Goal: Task Accomplishment & Management: Manage account settings

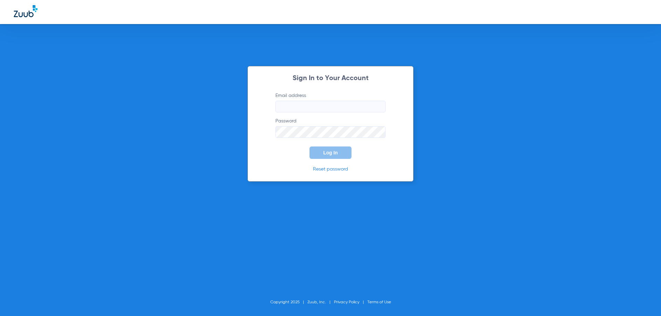
type input "[EMAIL_ADDRESS][DOMAIN_NAME]"
click at [320, 156] on button "Log In" at bounding box center [330, 153] width 42 height 12
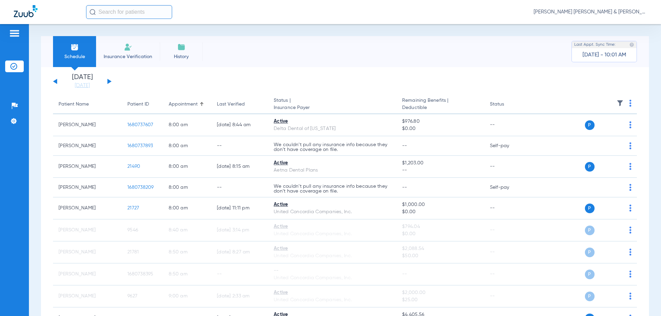
click at [109, 81] on button at bounding box center [109, 81] width 4 height 5
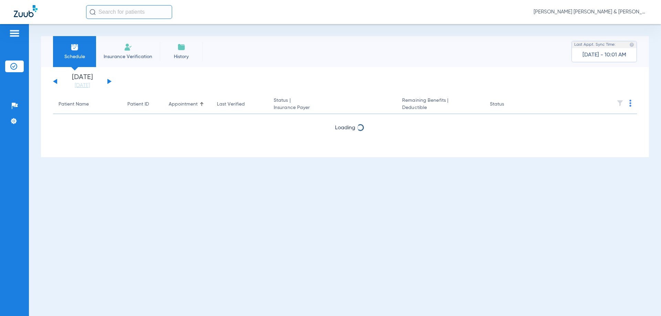
click at [109, 81] on button at bounding box center [109, 81] width 4 height 5
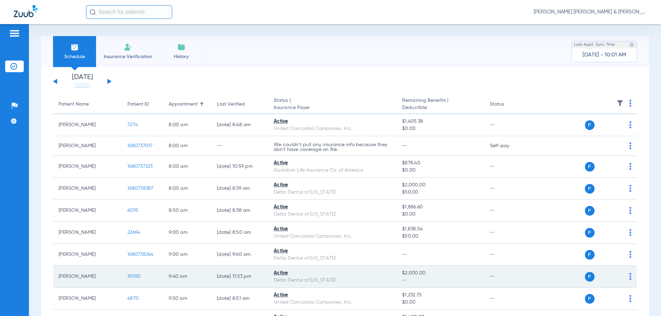
click at [629, 275] on img at bounding box center [630, 276] width 2 height 7
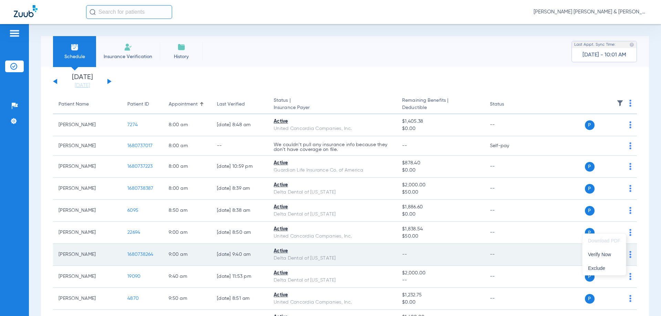
click at [607, 255] on span "Verify Now" at bounding box center [604, 254] width 32 height 5
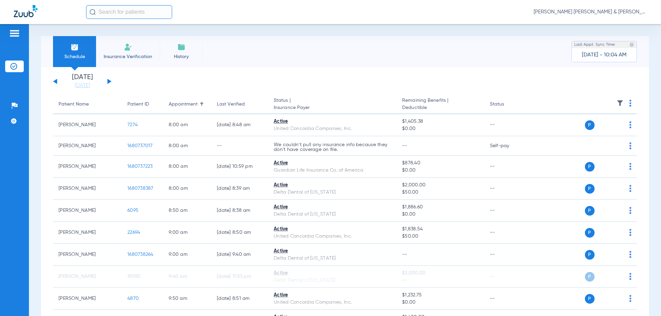
click at [110, 81] on button at bounding box center [109, 81] width 4 height 5
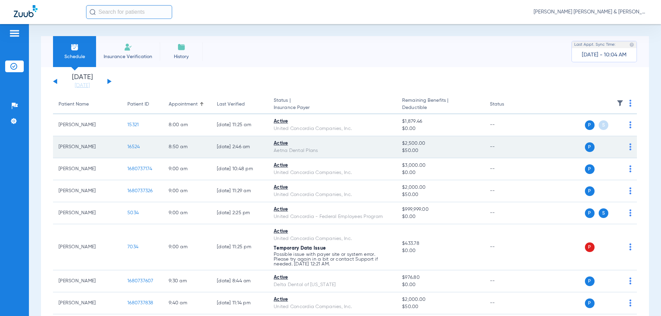
click at [629, 146] on img at bounding box center [630, 146] width 2 height 7
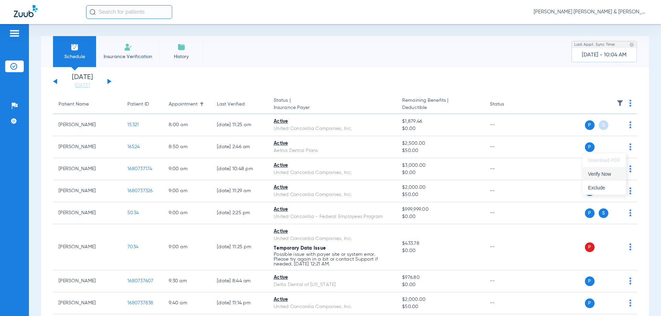
click at [611, 176] on span "Verify Now" at bounding box center [604, 174] width 32 height 5
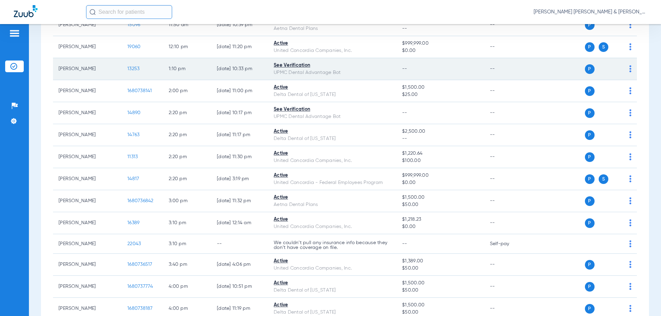
scroll to position [550, 0]
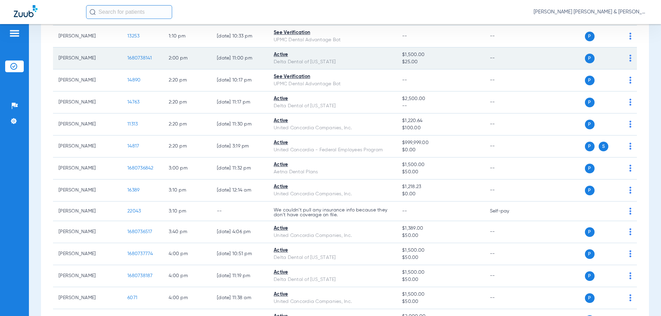
click at [626, 59] on td "P S" at bounding box center [584, 58] width 106 height 22
click at [629, 59] on img at bounding box center [630, 58] width 2 height 7
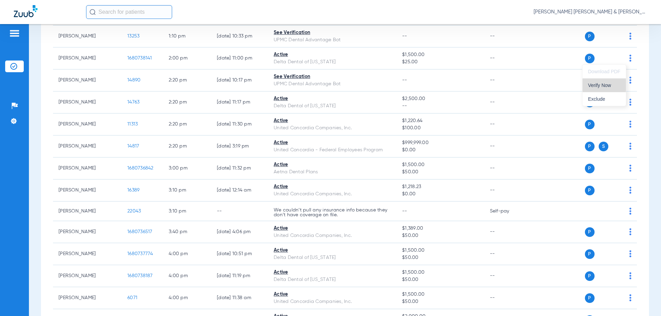
click at [615, 84] on span "Verify Now" at bounding box center [604, 85] width 32 height 5
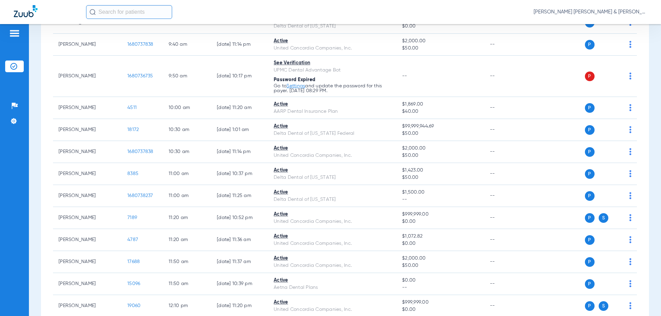
scroll to position [275, 0]
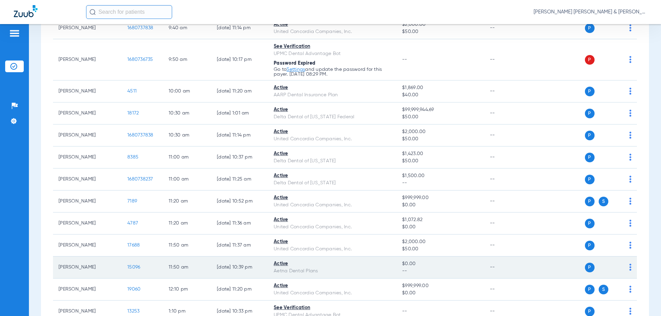
click at [623, 268] on div "P S" at bounding box center [581, 268] width 101 height 10
click at [628, 268] on td "P S" at bounding box center [584, 268] width 106 height 22
click at [629, 268] on img at bounding box center [630, 267] width 2 height 7
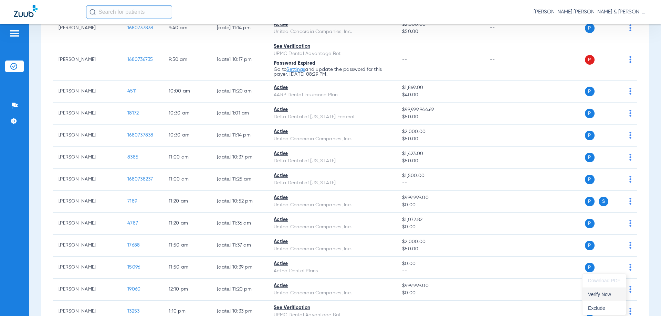
click at [606, 297] on span "Verify Now" at bounding box center [604, 294] width 32 height 5
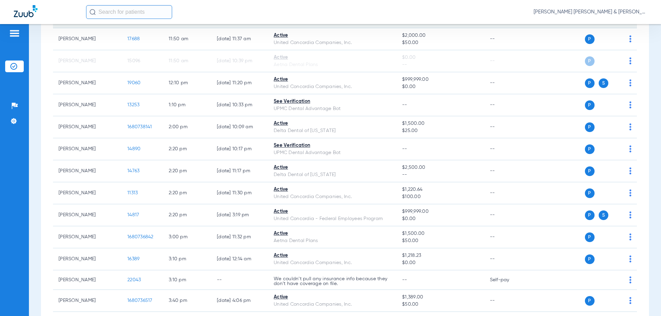
scroll to position [550, 0]
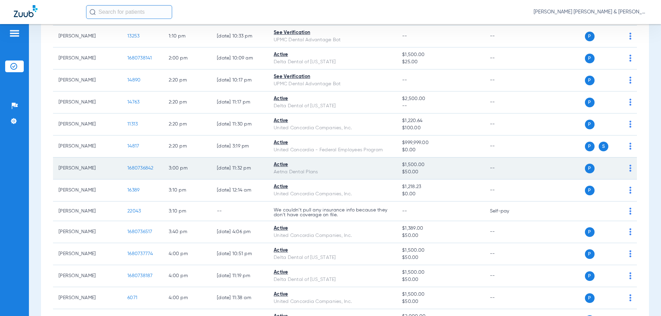
click at [623, 173] on td "P S" at bounding box center [584, 169] width 106 height 22
click at [627, 172] on td "P S" at bounding box center [584, 169] width 106 height 22
click at [623, 164] on div "P S" at bounding box center [581, 169] width 101 height 10
click at [623, 169] on div "P S" at bounding box center [581, 169] width 101 height 10
click at [626, 169] on td "P S" at bounding box center [584, 169] width 106 height 22
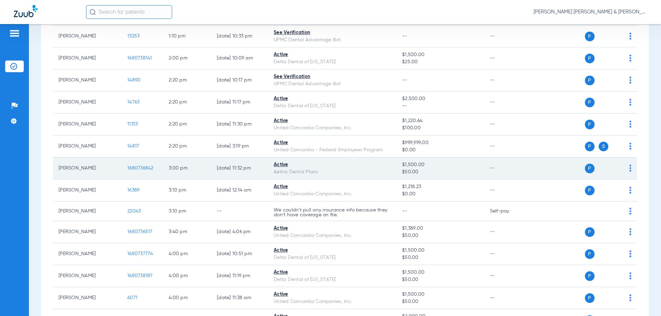
click at [629, 169] on img at bounding box center [630, 168] width 2 height 7
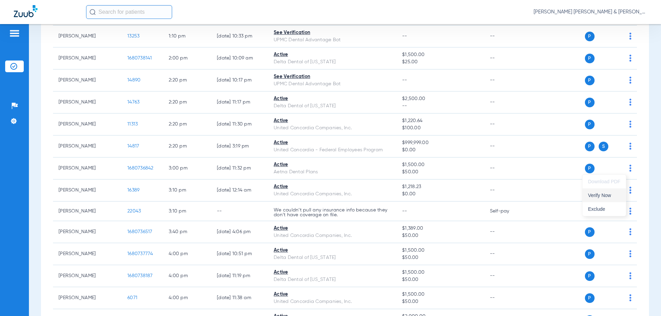
click at [606, 198] on span "Verify Now" at bounding box center [604, 195] width 32 height 5
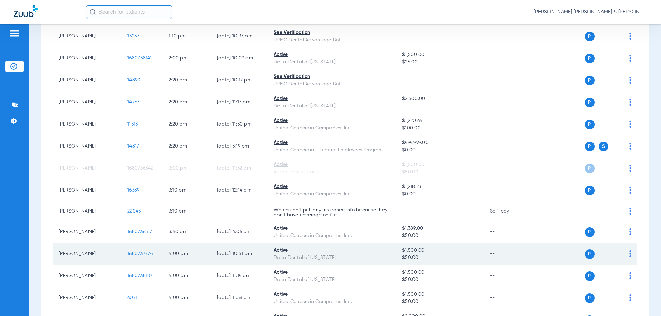
click at [628, 256] on td "P S" at bounding box center [584, 254] width 106 height 22
click at [629, 255] on img at bounding box center [630, 253] width 2 height 7
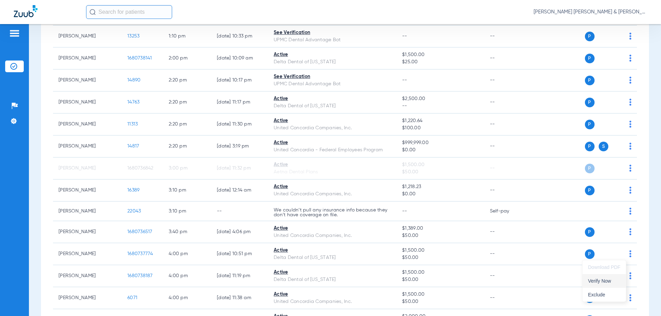
click at [621, 282] on button "Verify Now" at bounding box center [603, 281] width 43 height 14
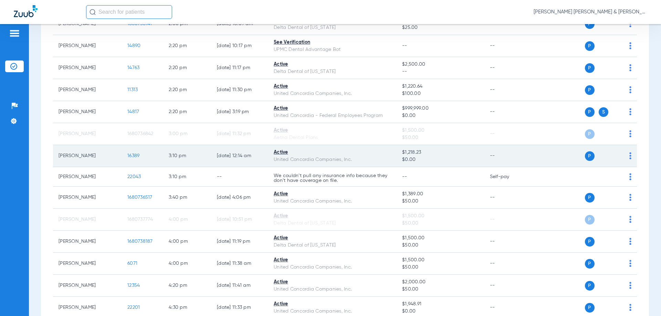
scroll to position [619, 0]
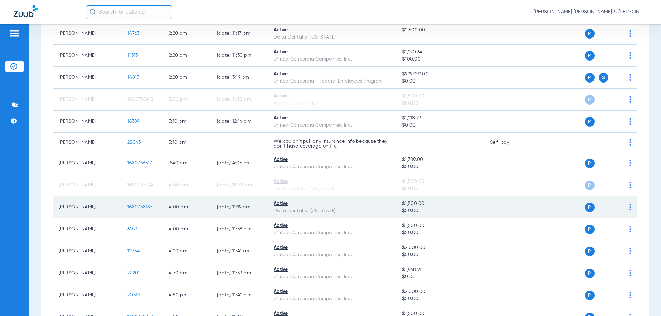
click at [624, 208] on div "P S" at bounding box center [581, 208] width 101 height 10
click at [629, 208] on img at bounding box center [630, 207] width 2 height 7
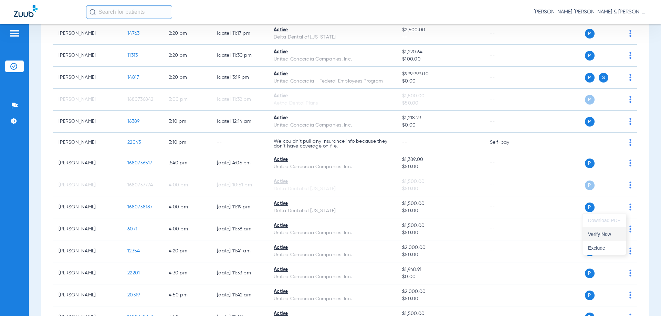
click at [600, 238] on button "Verify Now" at bounding box center [603, 234] width 43 height 14
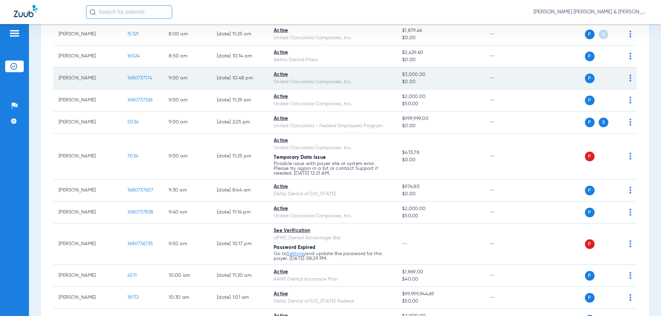
scroll to position [0, 0]
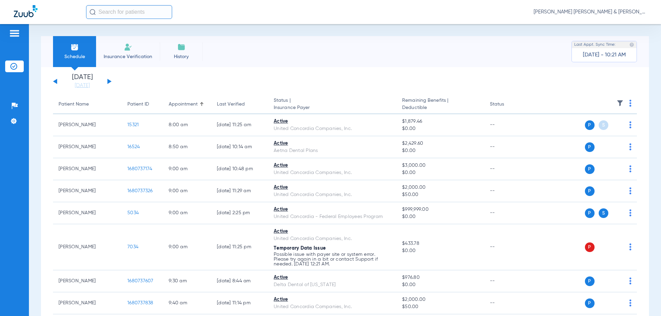
click at [109, 81] on button at bounding box center [109, 81] width 4 height 5
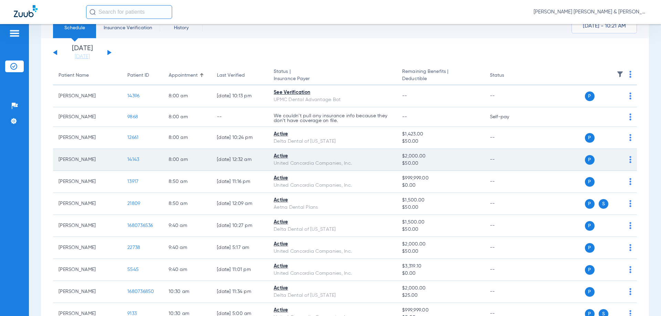
scroll to position [69, 0]
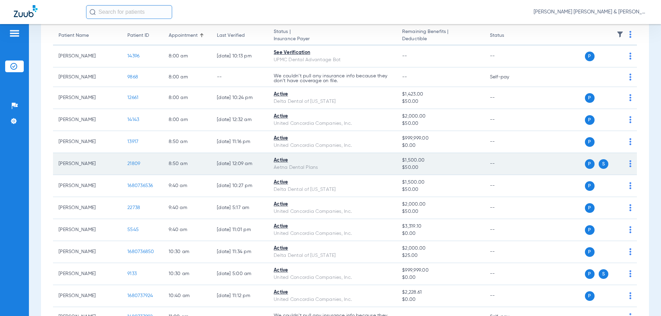
click at [627, 165] on td "P S" at bounding box center [584, 164] width 106 height 22
click at [626, 164] on td "P S" at bounding box center [584, 164] width 106 height 22
click at [622, 163] on div "P S" at bounding box center [581, 164] width 101 height 10
click at [629, 163] on img at bounding box center [630, 163] width 2 height 7
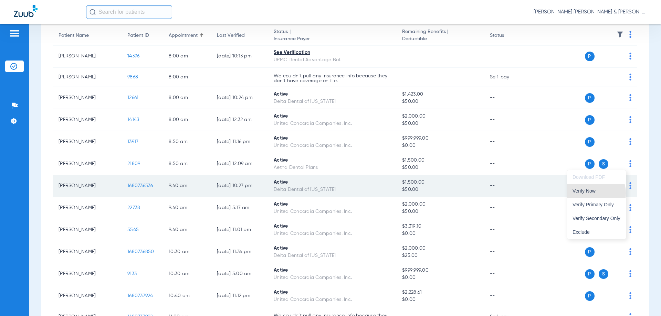
click at [592, 194] on button "Verify Now" at bounding box center [596, 191] width 59 height 14
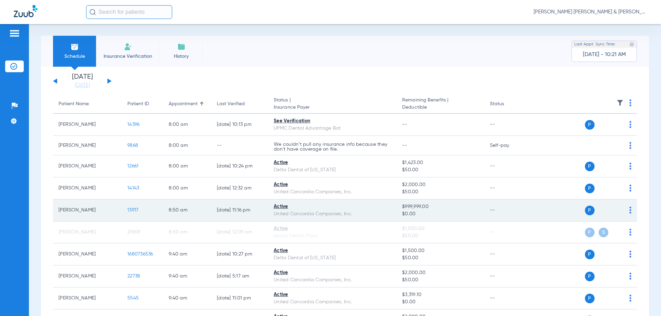
scroll to position [0, 0]
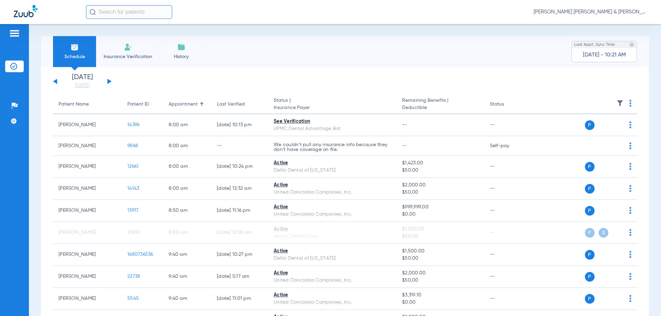
click at [58, 81] on div "[DATE] [DATE] [DATE] [DATE] [DATE] [DATE] [DATE] [DATE] [DATE] [DATE] [DATE] [D…" at bounding box center [82, 81] width 58 height 15
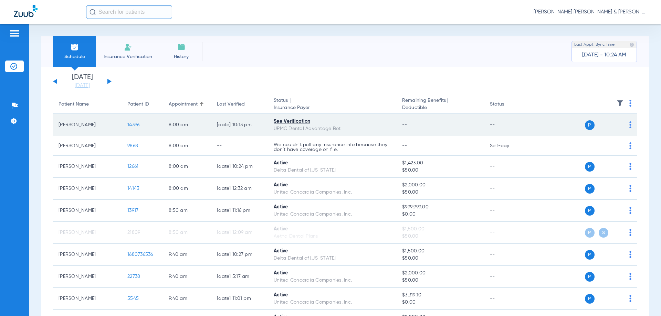
click at [623, 129] on div "P S" at bounding box center [581, 125] width 101 height 10
click at [626, 128] on td "P S" at bounding box center [584, 125] width 106 height 22
click at [623, 125] on div "P S" at bounding box center [581, 125] width 101 height 10
click at [629, 124] on img at bounding box center [630, 124] width 2 height 7
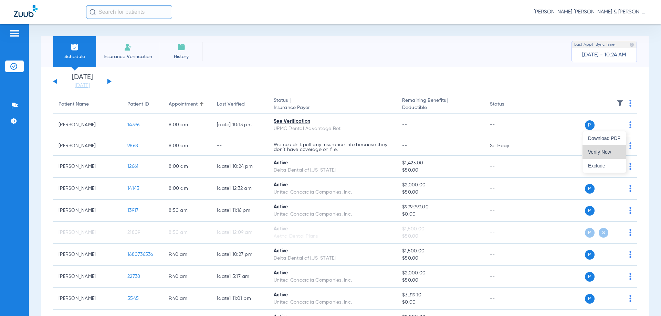
click at [611, 154] on span "Verify Now" at bounding box center [604, 152] width 32 height 5
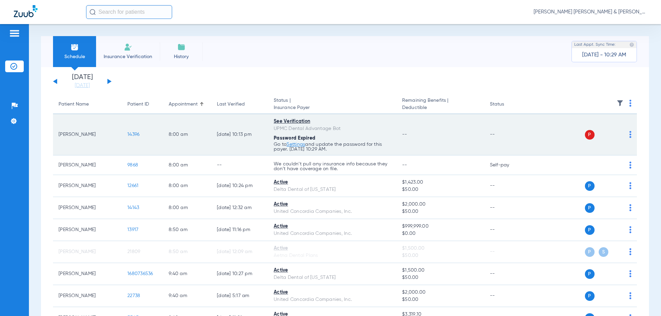
click at [205, 137] on td "8:00 AM" at bounding box center [187, 134] width 48 height 41
click at [299, 142] on link "Settings" at bounding box center [295, 144] width 19 height 5
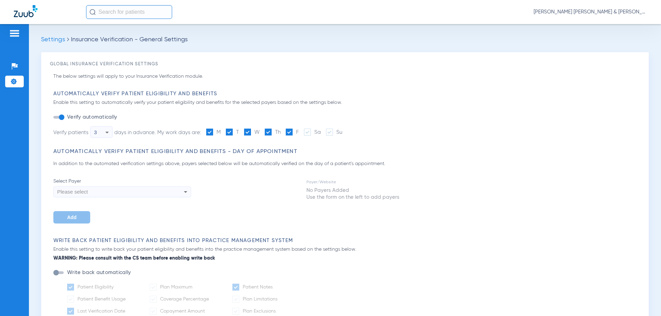
type input "1"
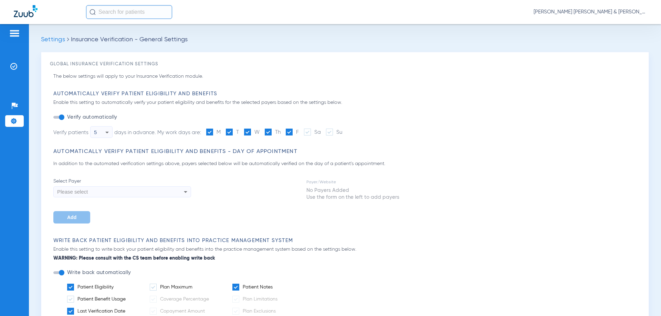
click at [137, 193] on div "Please select" at bounding box center [109, 192] width 104 height 12
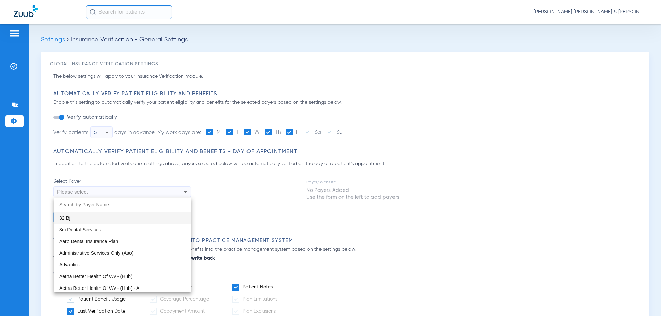
click at [357, 232] on div at bounding box center [330, 158] width 661 height 316
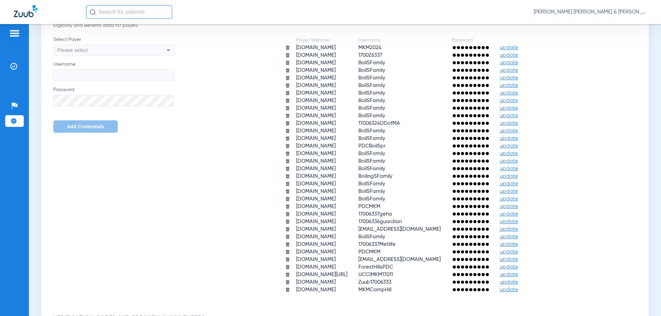
scroll to position [482, 0]
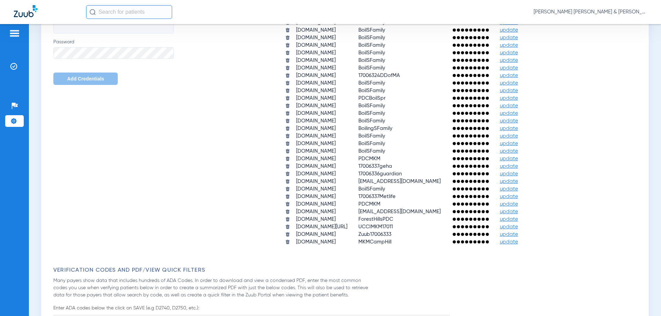
click at [309, 244] on td "upmcpwp.skygenusasystems.com" at bounding box center [322, 242] width 62 height 7
click at [518, 244] on span "update" at bounding box center [509, 241] width 18 height 5
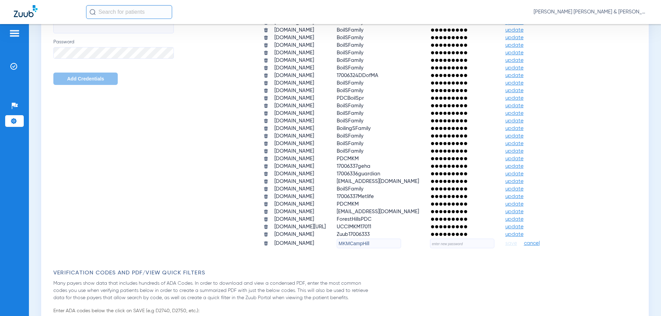
click at [494, 242] on input "text" at bounding box center [462, 244] width 64 height 10
type input "MKMDental123!"
click at [517, 243] on span "save" at bounding box center [511, 243] width 12 height 6
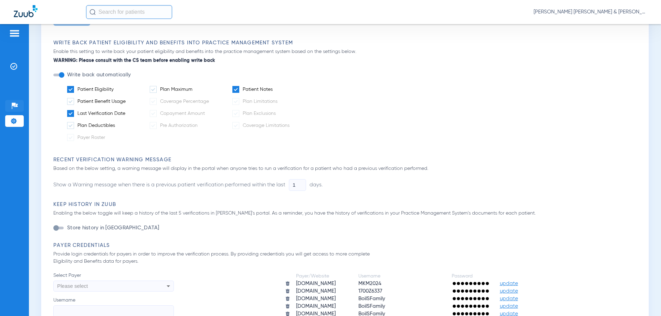
scroll to position [69, 0]
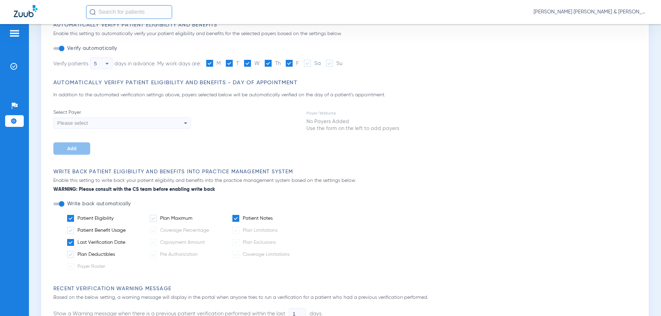
click at [20, 36] on div at bounding box center [14, 34] width 19 height 10
click at [14, 34] on img at bounding box center [14, 33] width 11 height 8
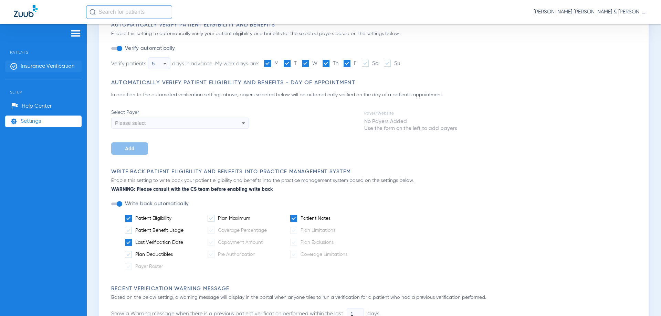
click at [39, 69] on span "Insurance Verification" at bounding box center [48, 66] width 54 height 7
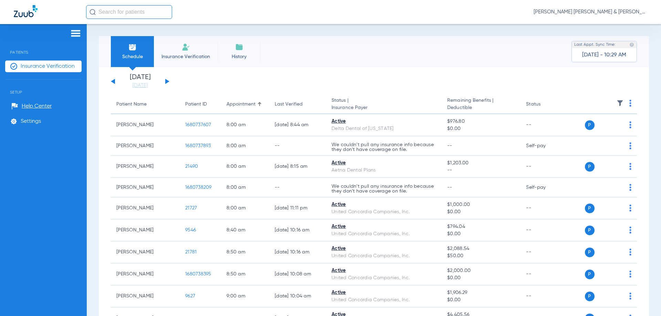
click at [163, 81] on div "[DATE] [DATE] [DATE] [DATE] [DATE] [DATE] [DATE] [DATE] [DATE] [DATE] [DATE] [D…" at bounding box center [140, 81] width 58 height 15
click at [165, 81] on button at bounding box center [167, 81] width 4 height 5
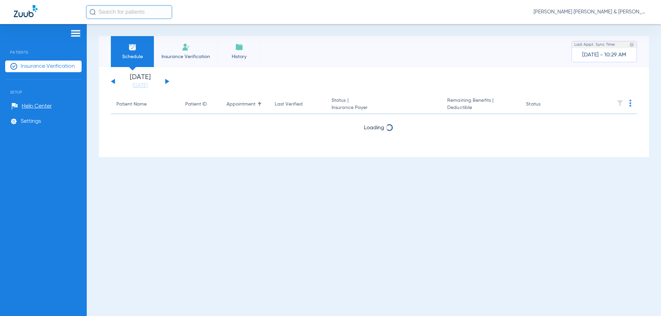
click at [165, 82] on button at bounding box center [167, 81] width 4 height 5
click at [165, 82] on div "Tuesday 06-10-2025 Wednesday 06-11-2025 Thursday 06-12-2025 Friday 06-13-2025 S…" at bounding box center [140, 81] width 58 height 15
click at [168, 82] on button at bounding box center [167, 81] width 4 height 5
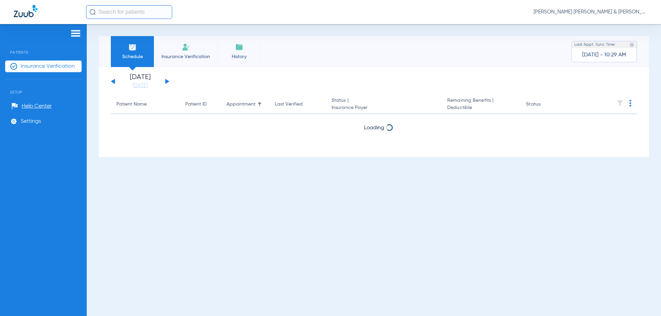
click at [167, 82] on button at bounding box center [167, 81] width 4 height 5
click at [167, 81] on button at bounding box center [167, 81] width 4 height 5
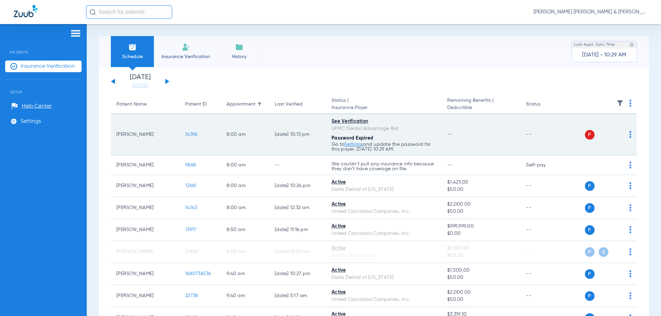
click at [629, 136] on img at bounding box center [630, 134] width 2 height 7
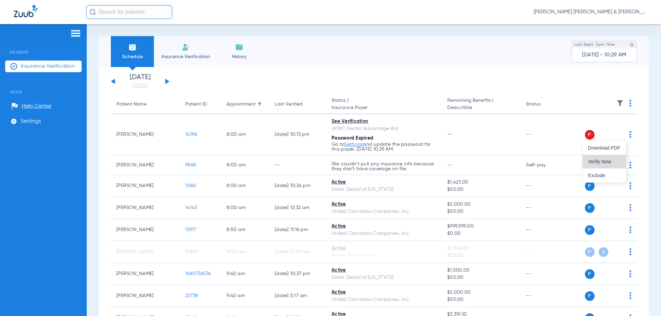
click at [612, 162] on span "Verify Now" at bounding box center [604, 161] width 32 height 5
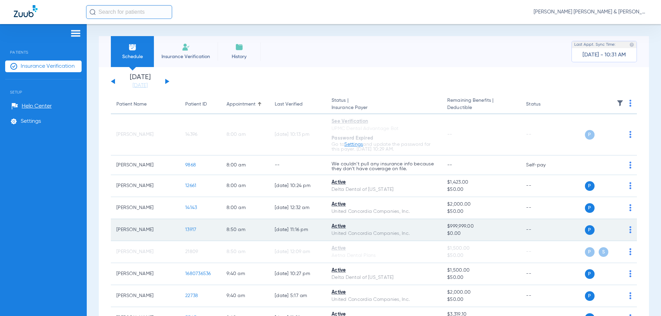
click at [626, 230] on td "P S" at bounding box center [602, 230] width 70 height 22
click at [623, 229] on div "P S" at bounding box center [599, 230] width 64 height 10
click at [629, 230] on img at bounding box center [630, 229] width 2 height 7
click at [625, 230] on div at bounding box center [330, 158] width 661 height 316
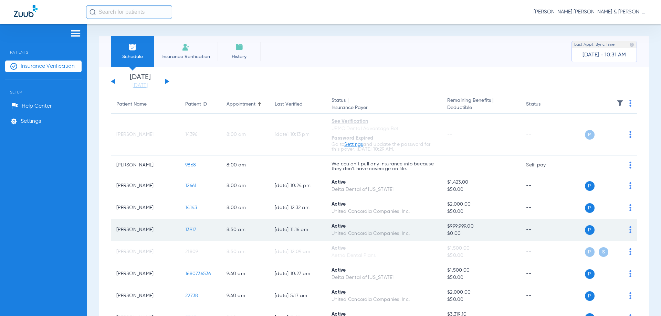
click at [629, 230] on img at bounding box center [630, 229] width 2 height 7
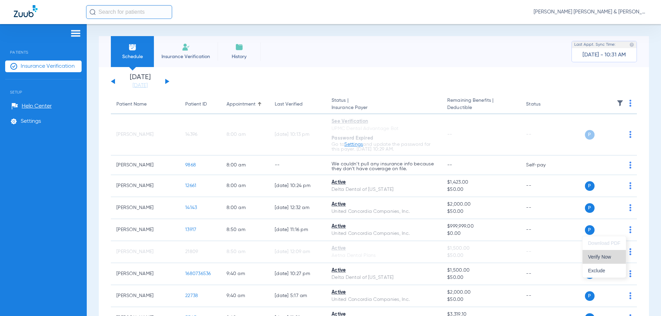
click at [617, 257] on span "Verify Now" at bounding box center [604, 257] width 32 height 5
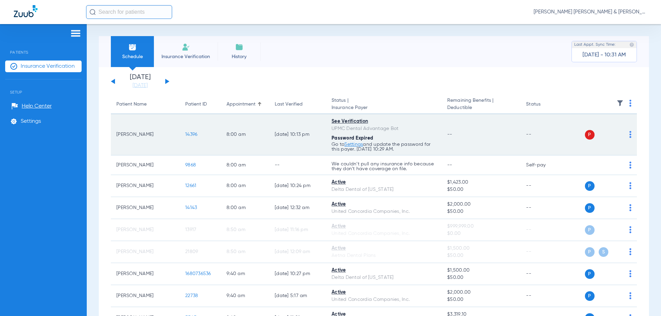
click at [304, 127] on td "02/10/25 10:13 PM" at bounding box center [297, 134] width 57 height 41
click at [354, 144] on link "Settings" at bounding box center [353, 144] width 19 height 5
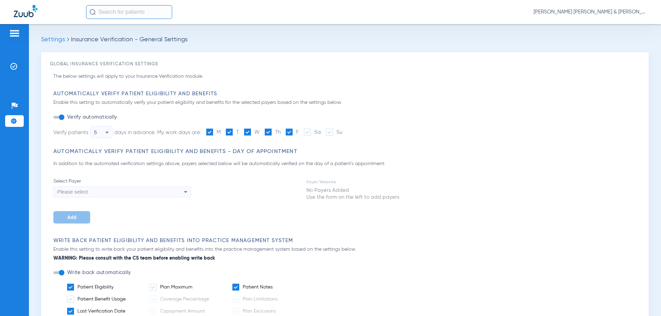
click at [159, 187] on div "Please select" at bounding box center [109, 192] width 104 height 12
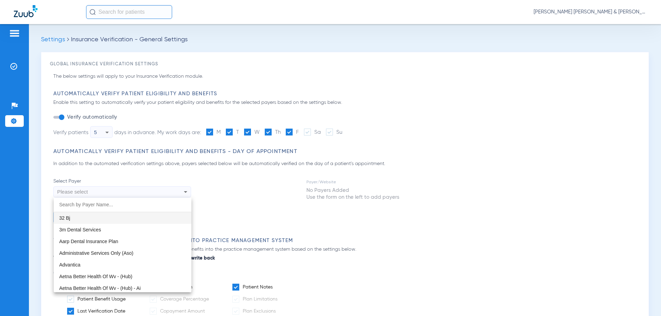
click at [159, 188] on div at bounding box center [330, 158] width 661 height 316
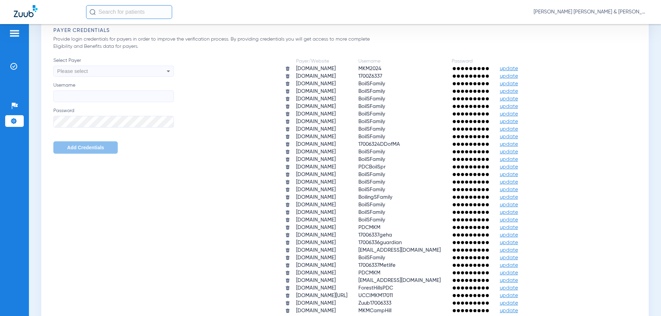
scroll to position [619, 0]
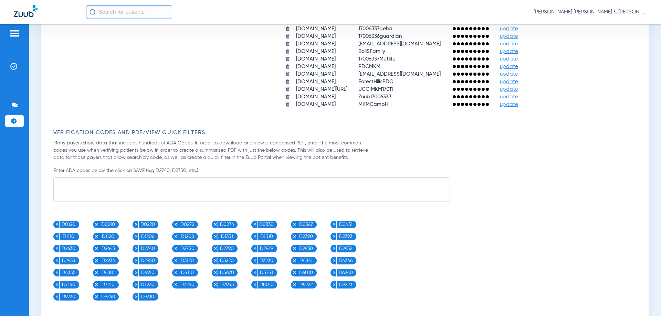
click at [311, 107] on td "upmcpwp.skygenusasystems.com" at bounding box center [322, 104] width 62 height 7
click at [390, 104] on span "MKMCampHill" at bounding box center [374, 104] width 33 height 5
click at [523, 108] on td "update" at bounding box center [508, 104] width 29 height 7
click at [313, 103] on td "upmcpwp.skygenusasystems.com" at bounding box center [322, 104] width 62 height 7
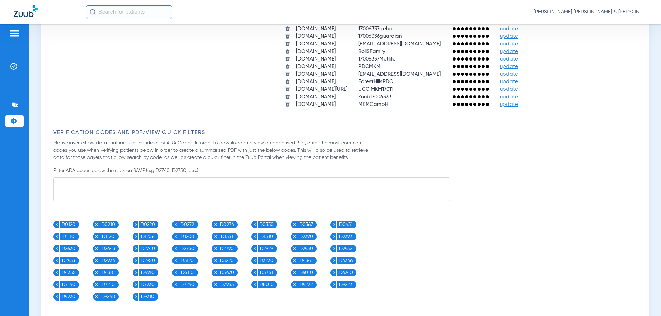
click at [382, 106] on span "MKMCampHill" at bounding box center [374, 104] width 33 height 5
click at [518, 106] on span "update" at bounding box center [509, 104] width 18 height 5
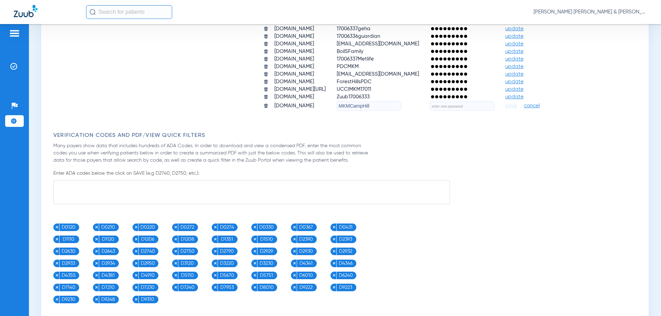
drag, startPoint x: 392, startPoint y: 102, endPoint x: 150, endPoint y: 104, distance: 241.5
type input "OfficeMKM"
click at [479, 106] on input "text" at bounding box center [462, 106] width 64 height 10
type input "MKMDental123!"
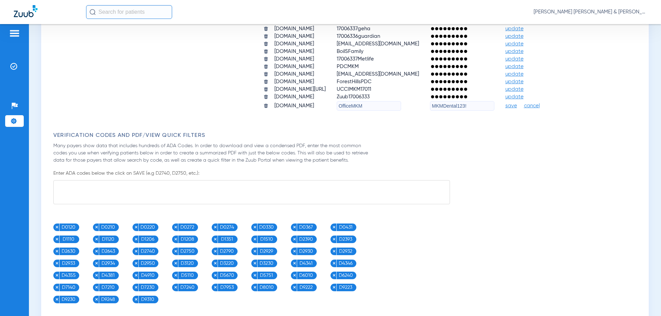
click at [517, 105] on span "save" at bounding box center [511, 106] width 12 height 6
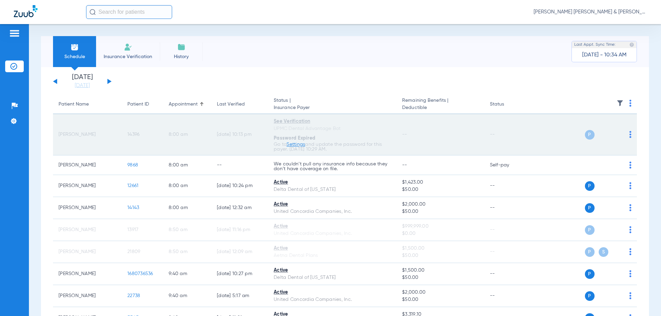
click at [297, 145] on link "Settings" at bounding box center [295, 144] width 19 height 5
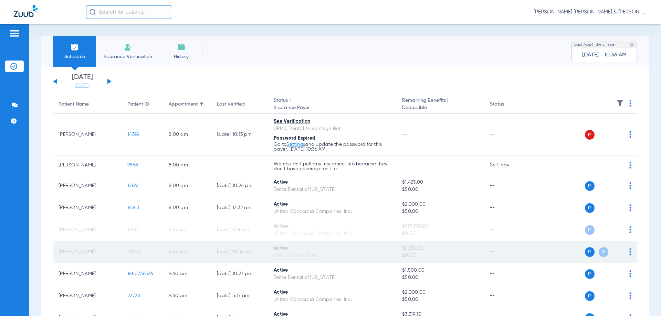
scroll to position [69, 0]
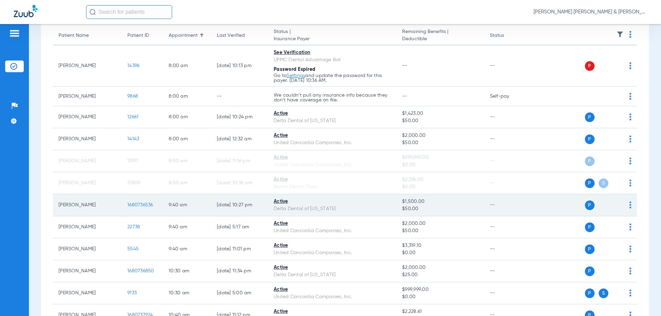
click at [623, 203] on div "P S" at bounding box center [581, 206] width 101 height 10
click at [627, 205] on td "P S" at bounding box center [584, 205] width 106 height 22
click at [629, 205] on img at bounding box center [630, 205] width 2 height 7
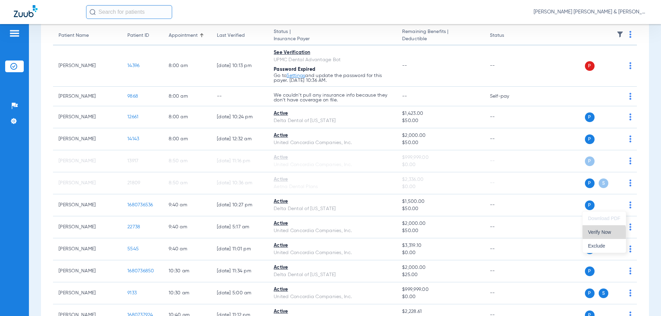
click at [603, 235] on button "Verify Now" at bounding box center [603, 232] width 43 height 14
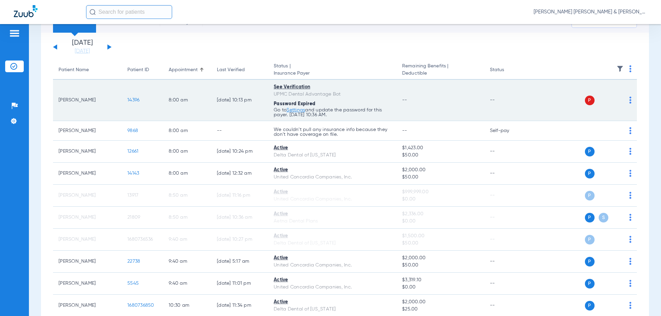
click at [292, 85] on div "See Verification" at bounding box center [332, 87] width 117 height 7
click at [296, 110] on link "Settings" at bounding box center [295, 110] width 19 height 5
click at [629, 97] on td "P S" at bounding box center [584, 100] width 106 height 41
click at [629, 97] on img at bounding box center [630, 100] width 2 height 7
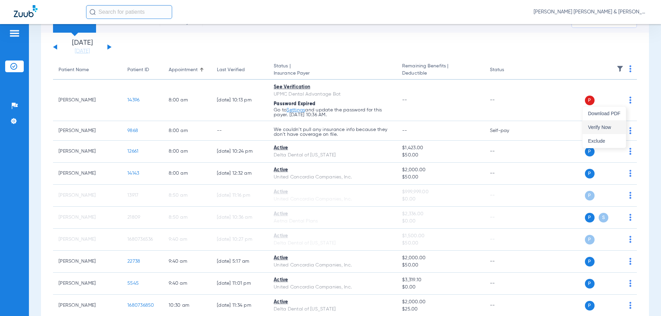
click at [608, 124] on button "Verify Now" at bounding box center [603, 127] width 43 height 14
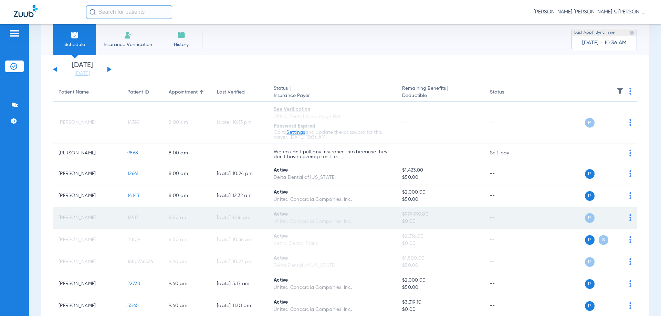
scroll to position [0, 0]
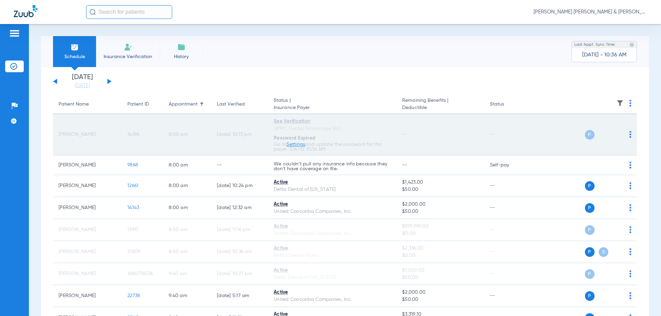
click at [317, 119] on div "See Verification" at bounding box center [332, 121] width 117 height 7
click at [305, 123] on div "See Verification" at bounding box center [332, 121] width 117 height 7
click at [306, 123] on div "See Verification" at bounding box center [332, 121] width 117 height 7
click at [173, 154] on td "8:00 AM" at bounding box center [187, 134] width 48 height 41
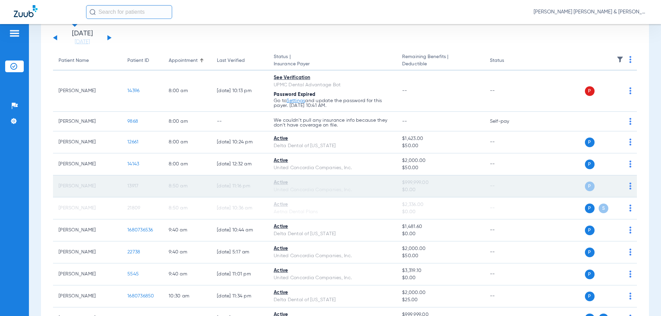
scroll to position [138, 0]
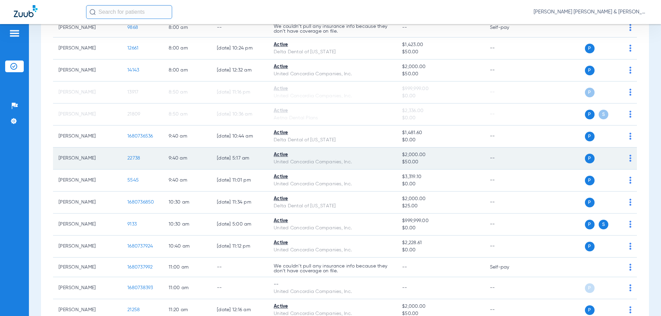
click at [629, 159] on img at bounding box center [630, 158] width 2 height 7
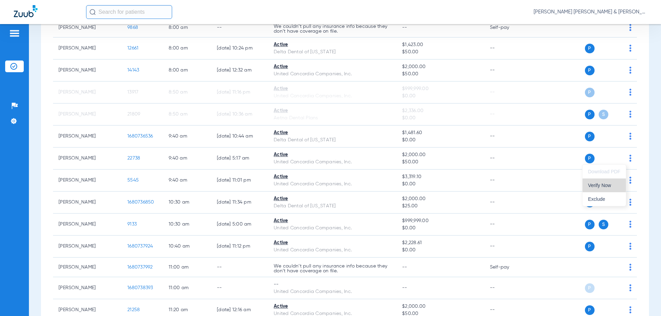
click at [605, 189] on button "Verify Now" at bounding box center [603, 186] width 43 height 14
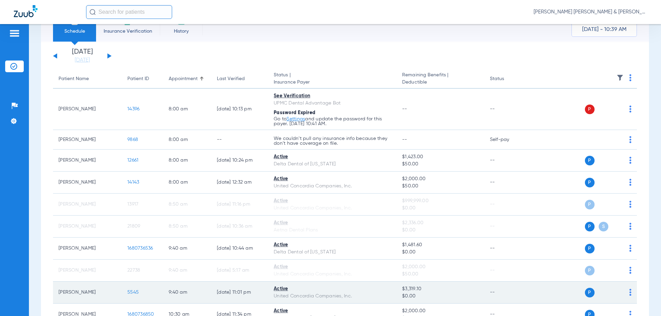
scroll to position [0, 0]
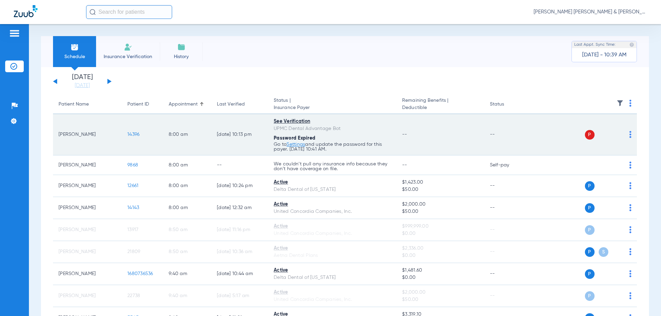
click at [600, 143] on td "P S" at bounding box center [584, 134] width 106 height 41
click at [297, 121] on div "See Verification" at bounding box center [332, 121] width 117 height 7
click at [298, 147] on p "Go to Settings and update the password for this payer. 08/14/25 10:41 AM." at bounding box center [332, 147] width 117 height 10
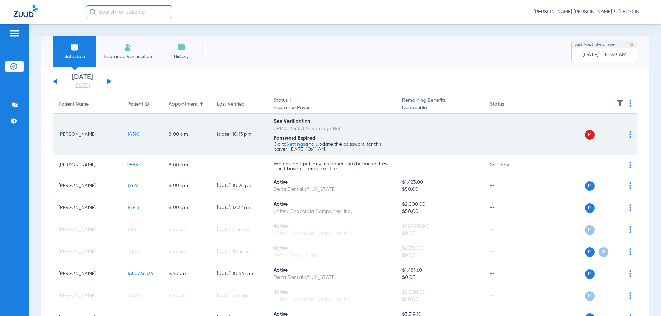
click at [300, 144] on link "Settings" at bounding box center [295, 144] width 19 height 5
click at [462, 135] on td "--" at bounding box center [439, 134] width 87 height 41
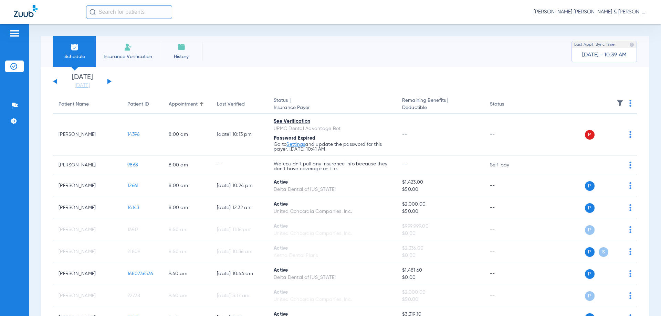
click at [626, 103] on th at bounding box center [584, 104] width 106 height 19
click at [622, 104] on th at bounding box center [584, 104] width 106 height 19
click at [629, 104] on img at bounding box center [630, 103] width 2 height 7
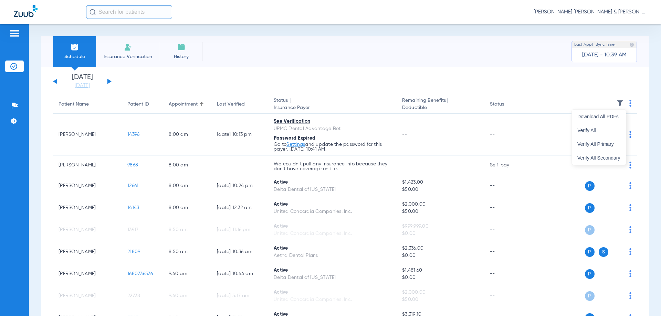
click at [491, 138] on div at bounding box center [330, 158] width 661 height 316
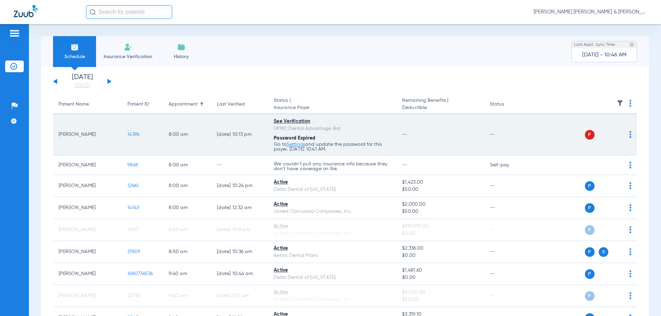
click at [626, 139] on td "P S" at bounding box center [584, 134] width 106 height 41
click at [623, 137] on div "P S" at bounding box center [581, 135] width 101 height 10
click at [629, 135] on img at bounding box center [630, 134] width 2 height 7
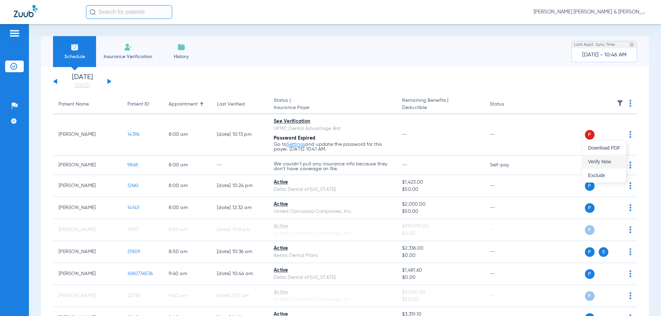
click at [616, 161] on span "Verify Now" at bounding box center [604, 161] width 32 height 5
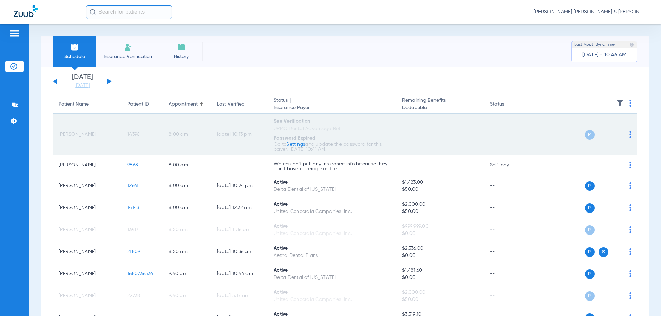
click at [355, 128] on div "UPMC Dental Advantage Bot" at bounding box center [332, 128] width 117 height 7
click at [302, 141] on span "Password Expired" at bounding box center [295, 138] width 42 height 5
click at [300, 145] on link "Settings" at bounding box center [295, 144] width 19 height 5
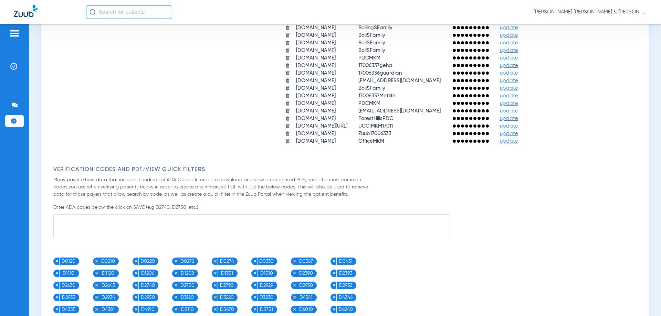
scroll to position [585, 0]
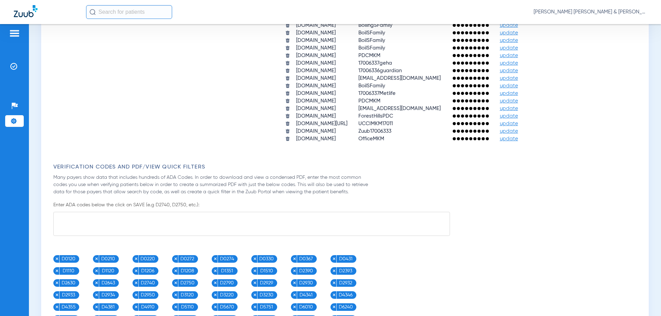
click at [386, 143] on table "Payer/Website Username Password [DOMAIN_NAME] MKM2024 update [DOMAIN_NAME] 1700…" at bounding box center [407, 14] width 256 height 258
click at [388, 150] on form "Automatically Verify Patient Eligibility and Benefits Enable this setting to au…" at bounding box center [346, 12] width 586 height 1013
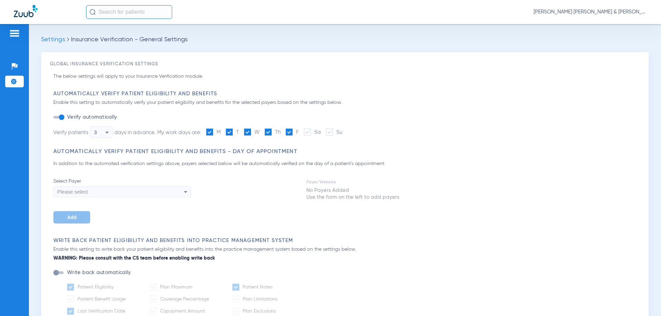
type input "1"
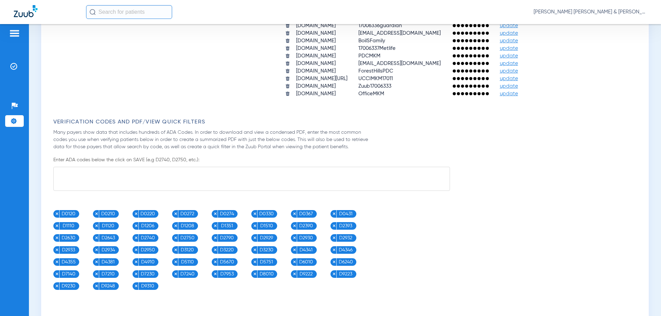
scroll to position [619, 0]
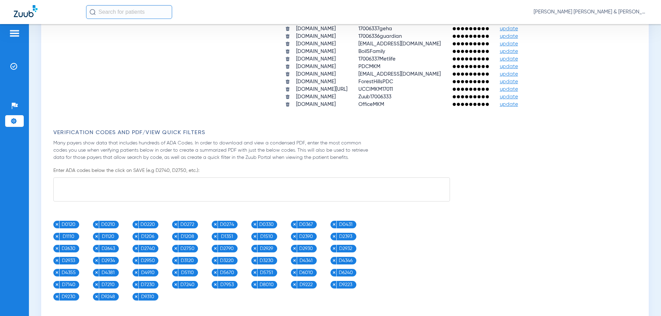
click at [409, 102] on td "OfficeMKM" at bounding box center [399, 104] width 93 height 7
drag, startPoint x: 402, startPoint y: 103, endPoint x: 409, endPoint y: 103, distance: 7.9
click at [403, 103] on td "OfficeMKM" at bounding box center [399, 104] width 93 height 7
click at [518, 103] on span "update" at bounding box center [509, 104] width 18 height 5
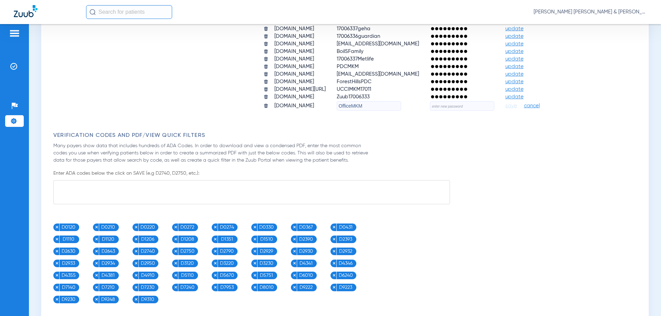
click at [494, 105] on input "text" at bounding box center [462, 106] width 64 height 10
click at [494, 106] on input "text" at bounding box center [462, 106] width 64 height 10
type input "MKMDental123!"
click at [517, 108] on span "save" at bounding box center [511, 106] width 12 height 6
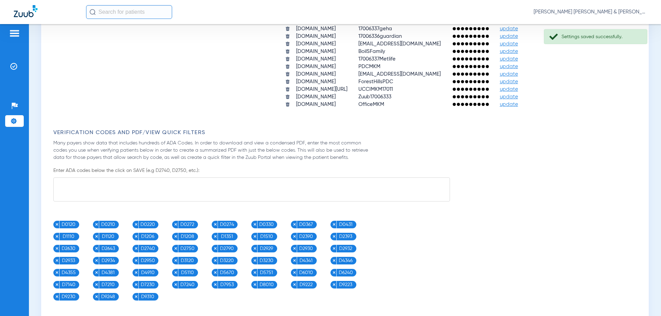
click at [518, 104] on span "update" at bounding box center [509, 104] width 18 height 5
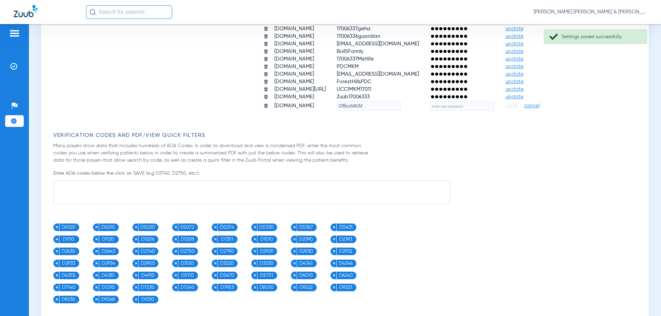
click at [476, 108] on input "text" at bounding box center [462, 106] width 64 height 10
type input "MKMDental123!"
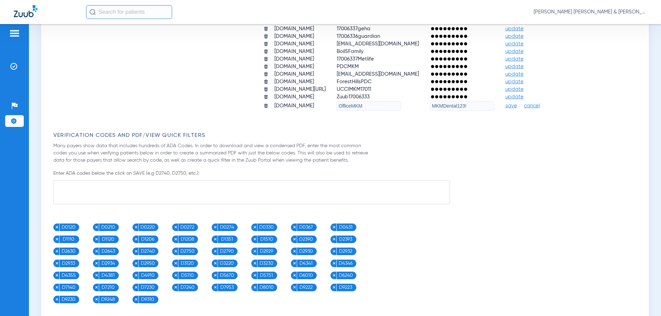
click at [517, 107] on span "save" at bounding box center [511, 106] width 12 height 6
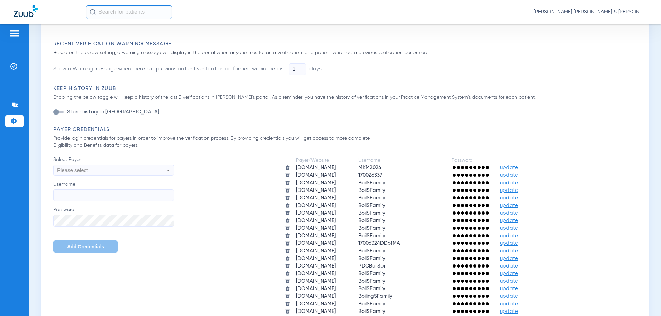
scroll to position [326, 0]
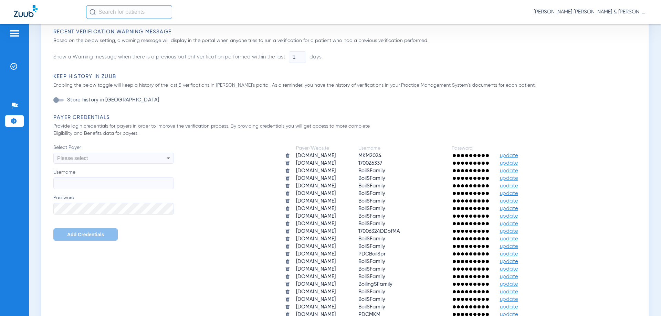
click at [121, 131] on p "Provide login credentials for payers in order to improve the verification proce…" at bounding box center [214, 130] width 322 height 14
click at [132, 160] on div "Please select" at bounding box center [102, 158] width 90 height 12
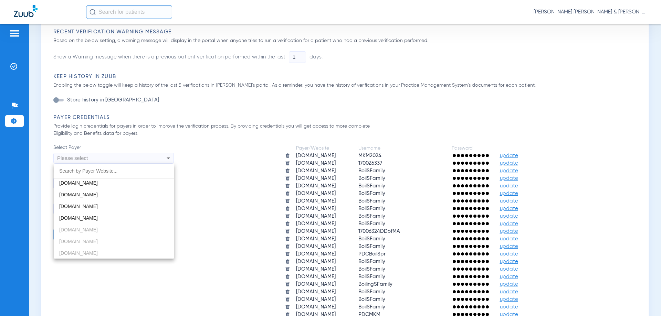
scroll to position [832, 0]
click at [109, 251] on div "account.meritain.com aetna.com ameritas.com app.beambenefits.com app.dentalhub.…" at bounding box center [114, 211] width 120 height 95
click at [131, 276] on div at bounding box center [330, 158] width 661 height 316
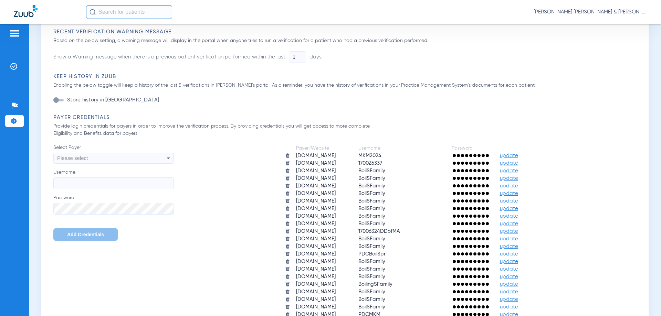
click at [121, 190] on div "Select Payer Please select Username Password Add Credentials" at bounding box center [113, 192] width 120 height 97
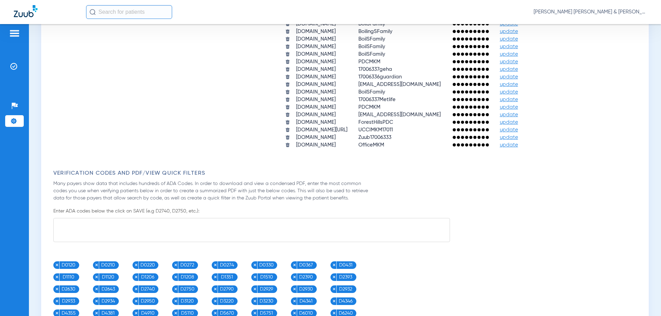
scroll to position [567, 0]
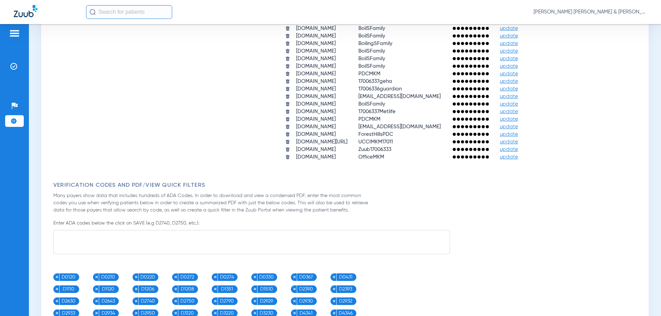
click at [186, 223] on p "Enter ADA codes below the click on SAVE (e.g D2740, D2750, etc.):" at bounding box center [346, 223] width 586 height 7
click at [375, 207] on div "Verification Codes and PDF/View Quick Filters Many payers show data that includ…" at bounding box center [346, 267] width 586 height 171
click at [384, 154] on span "OfficeMKM" at bounding box center [371, 156] width 26 height 5
click at [337, 158] on td "[DOMAIN_NAME]" at bounding box center [322, 157] width 62 height 7
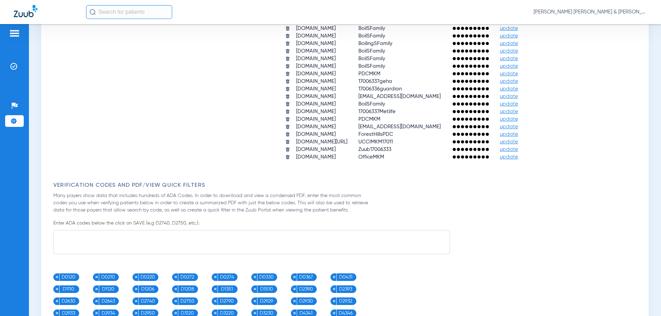
scroll to position [463, 0]
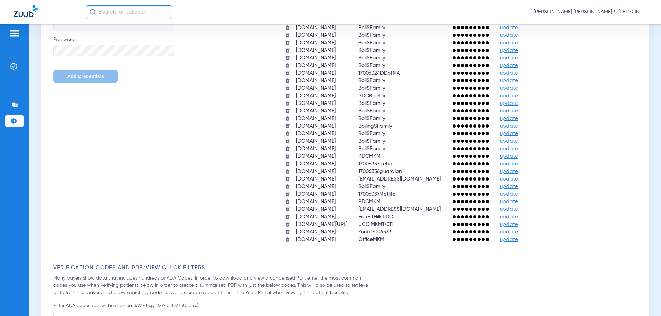
scroll to position [550, 0]
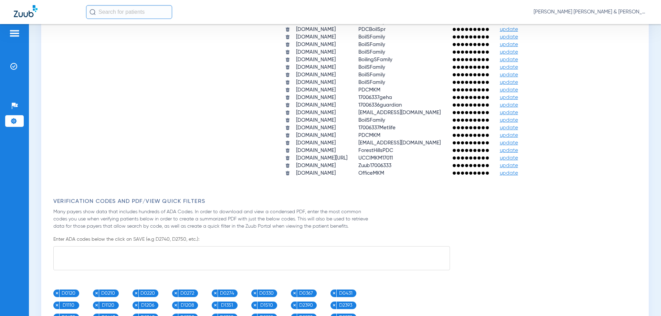
click at [384, 174] on span "OfficeMKM" at bounding box center [371, 173] width 26 height 5
click at [480, 173] on span at bounding box center [478, 173] width 3 height 3
click at [518, 175] on span "update" at bounding box center [509, 173] width 18 height 5
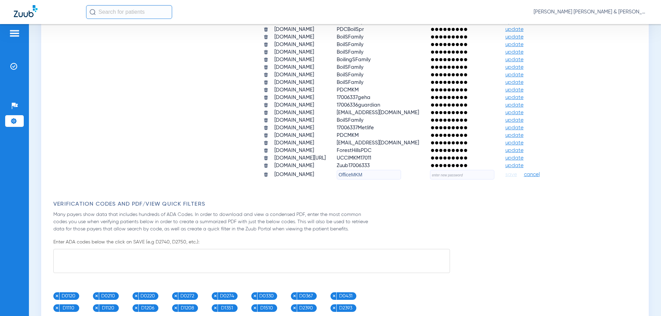
click at [497, 169] on table "Payer/Website Username Password aetna.com MKM2024 update cignaforhcp.cigna.com …" at bounding box center [406, 49] width 299 height 261
click at [494, 178] on input "text" at bounding box center [462, 175] width 64 height 10
click at [494, 178] on input "MKMDental123!" at bounding box center [462, 175] width 64 height 10
type input "MKMDental123!"
click at [517, 174] on span "save" at bounding box center [511, 175] width 12 height 6
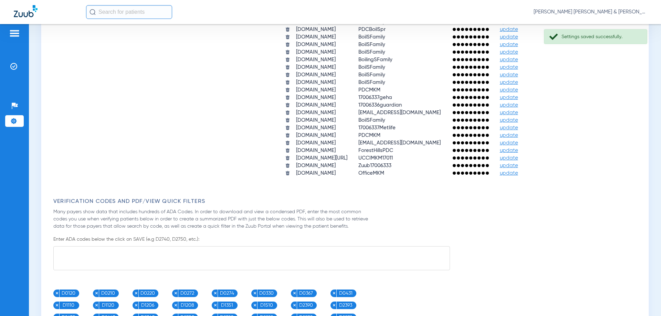
click at [308, 172] on td "upmcpwp.skygenusasystems.com" at bounding box center [322, 173] width 62 height 7
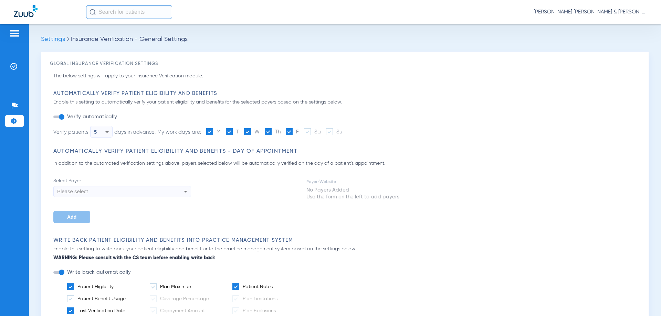
scroll to position [0, 0]
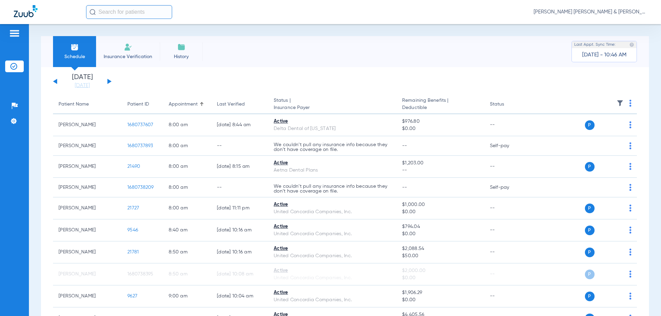
click at [108, 83] on button at bounding box center [109, 81] width 4 height 5
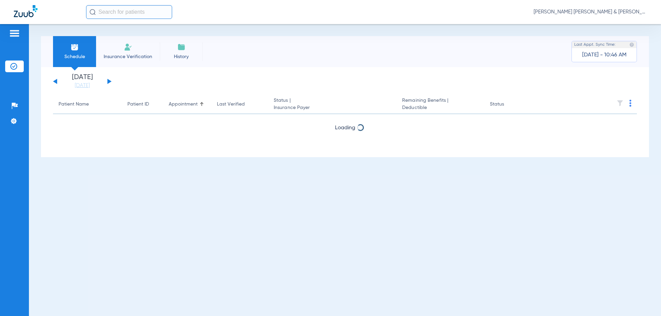
click at [108, 83] on button at bounding box center [109, 81] width 4 height 5
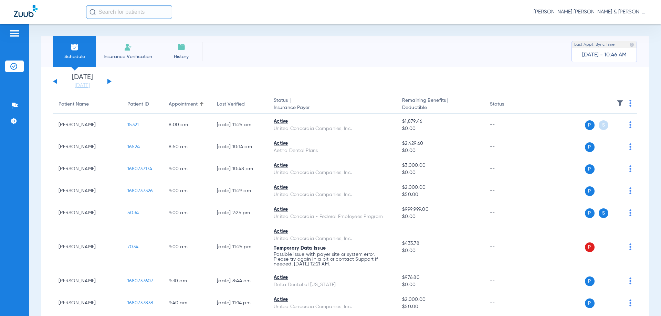
click at [108, 83] on button at bounding box center [109, 81] width 4 height 5
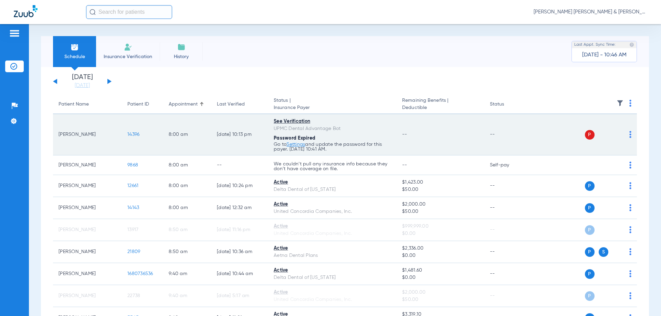
click at [141, 128] on td "14396" at bounding box center [142, 134] width 41 height 41
click at [319, 141] on div "Password Expired" at bounding box center [332, 138] width 117 height 7
click at [629, 138] on img at bounding box center [630, 134] width 2 height 7
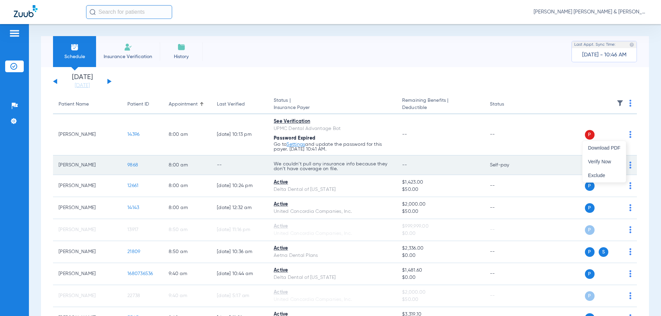
drag, startPoint x: 612, startPoint y: 161, endPoint x: 611, endPoint y: 156, distance: 5.3
click at [614, 168] on button "Verify Now" at bounding box center [603, 162] width 43 height 14
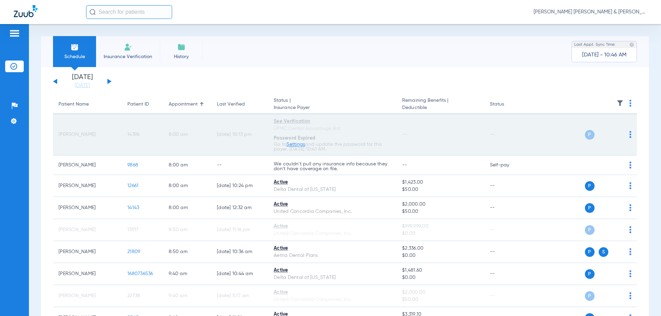
click at [629, 134] on img at bounding box center [630, 134] width 2 height 7
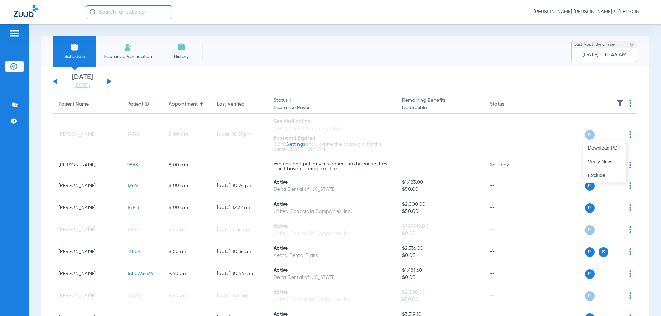
click at [348, 130] on div at bounding box center [330, 158] width 661 height 316
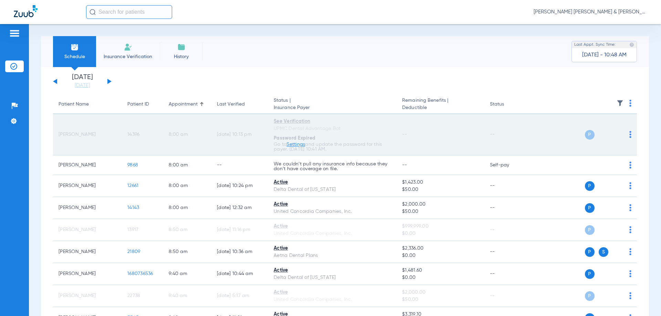
click at [353, 135] on div "Password Expired" at bounding box center [332, 138] width 117 height 7
click at [359, 139] on div "Password Expired" at bounding box center [332, 138] width 117 height 7
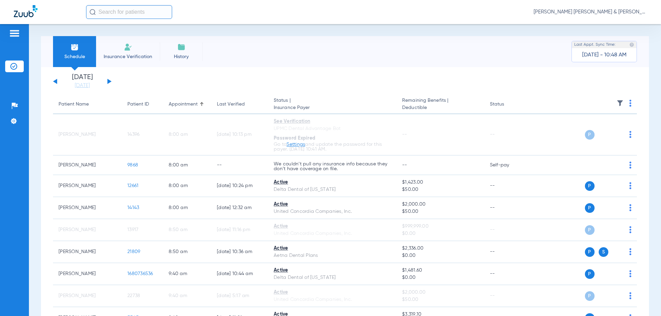
click at [117, 43] on li "Insurance Verification" at bounding box center [128, 51] width 64 height 31
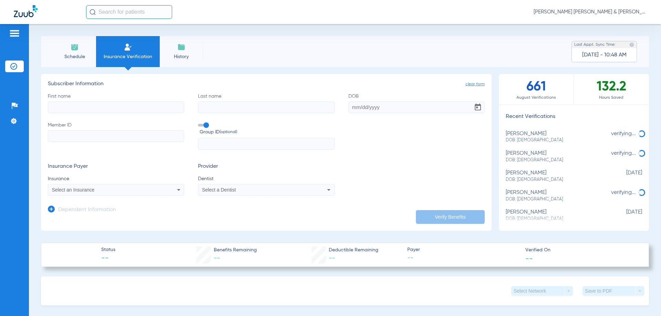
click at [68, 52] on li "Schedule" at bounding box center [74, 51] width 43 height 31
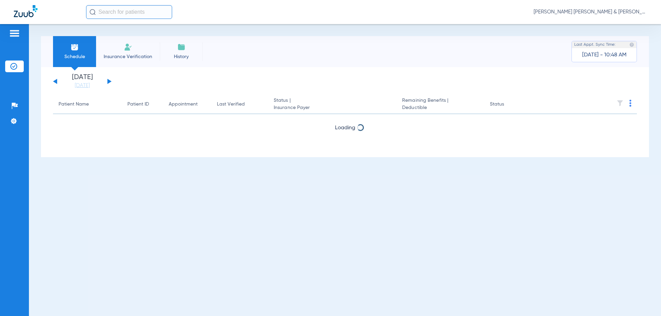
click at [116, 52] on li "Insurance Verification" at bounding box center [128, 51] width 64 height 31
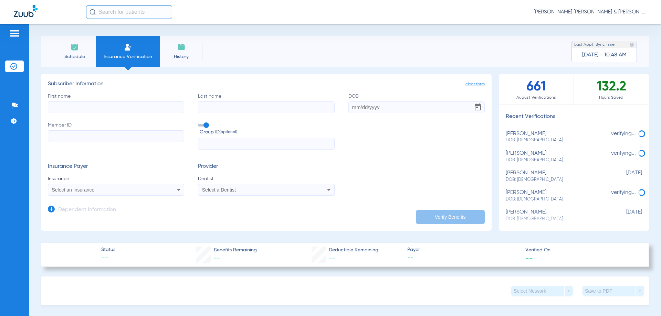
click at [116, 52] on li "Insurance Verification" at bounding box center [128, 51] width 64 height 31
click at [117, 101] on input "First name" at bounding box center [116, 107] width 136 height 12
click at [85, 108] on input "First name Required" at bounding box center [116, 107] width 136 height 12
type input "Kimberly"
click at [265, 100] on label "Last name" at bounding box center [266, 103] width 136 height 20
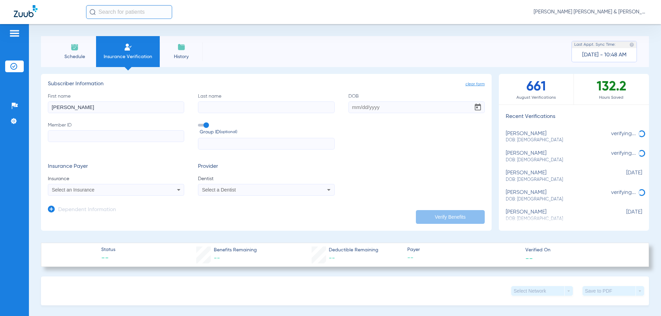
click at [265, 103] on input "Last name" at bounding box center [266, 107] width 136 height 12
click at [255, 112] on input "Last name" at bounding box center [266, 107] width 136 height 12
type input "Leach"
click at [77, 134] on input "Member ID" at bounding box center [116, 136] width 136 height 12
paste input "10215024001"
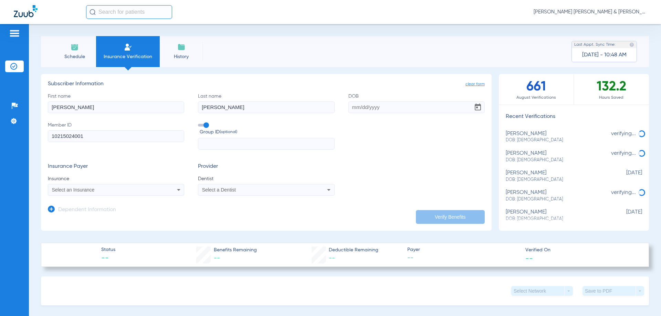
paste input "10215024001"
type input "1"
paste input "10215024001"
type input "10215024001"
click at [393, 111] on input "DOB" at bounding box center [416, 107] width 136 height 12
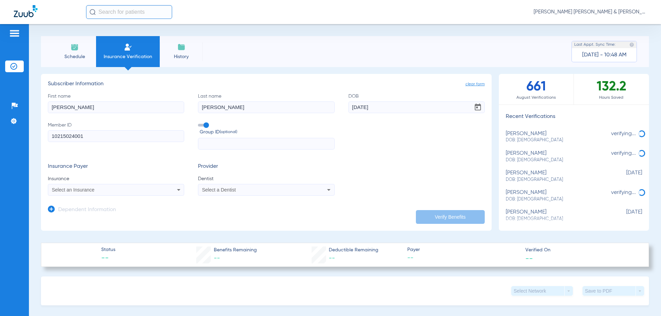
type input "02/14/1967"
drag, startPoint x: 165, startPoint y: 184, endPoint x: 161, endPoint y: 192, distance: 9.2
click at [165, 184] on app-form-autocomplete "Insurance Select an Insurance" at bounding box center [116, 185] width 136 height 20
click at [161, 192] on div "Select an Insurance" at bounding box center [116, 190] width 136 height 8
type input "upm"
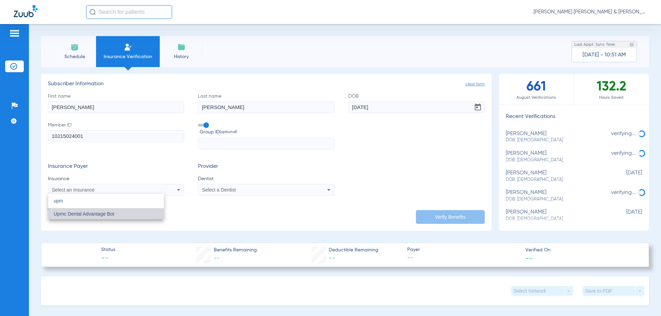
click at [133, 213] on mat-option "Upmc Dental Advantage Bot" at bounding box center [106, 213] width 116 height 11
click at [247, 196] on app-dependent-form "Dependent Information" at bounding box center [266, 207] width 437 height 23
click at [249, 194] on div "Select a Dentist" at bounding box center [266, 190] width 136 height 8
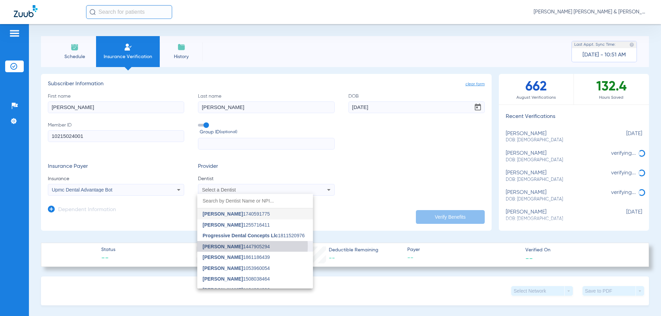
click at [241, 246] on span "Kwang Lee 1447905294" at bounding box center [236, 246] width 67 height 5
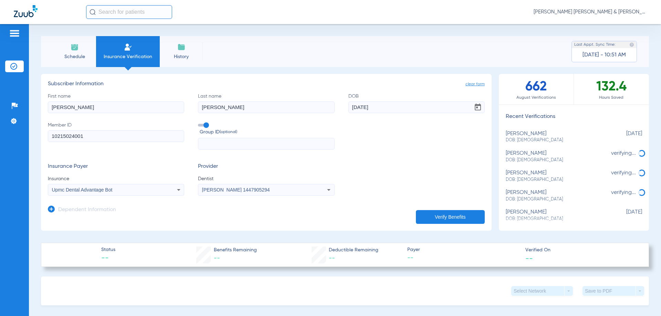
click at [429, 218] on button "Verify Benefits" at bounding box center [450, 217] width 69 height 14
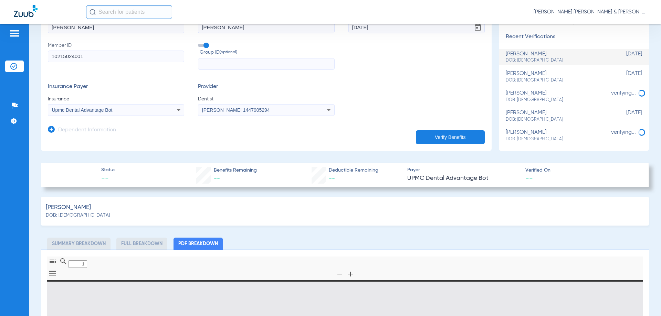
scroll to position [206, 0]
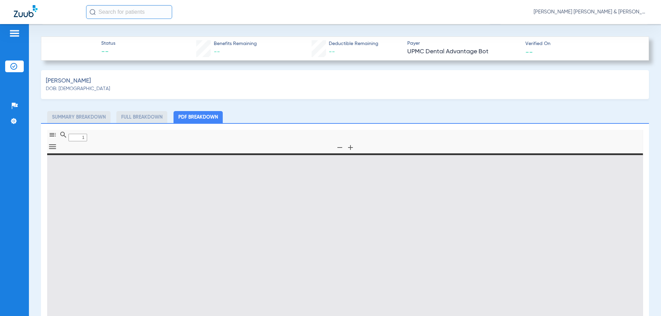
type input "0"
select select "page-width"
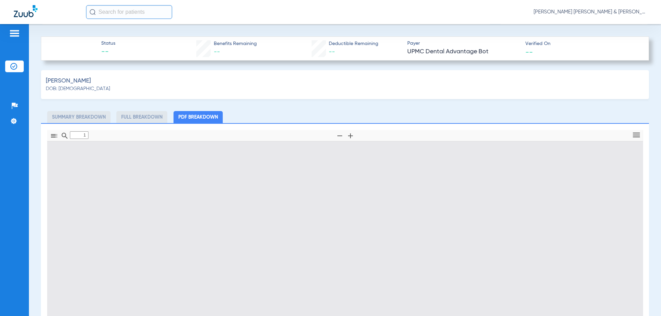
scroll to position [3, 0]
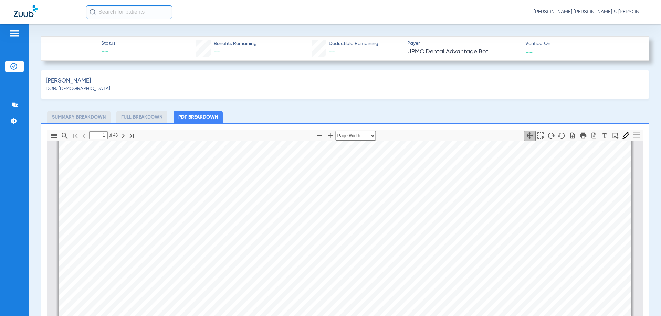
click at [92, 111] on li "Summary Breakdown" at bounding box center [78, 117] width 63 height 12
click at [95, 117] on li "Summary Breakdown" at bounding box center [78, 117] width 63 height 12
click at [140, 115] on li "Full Breakdown" at bounding box center [141, 117] width 51 height 12
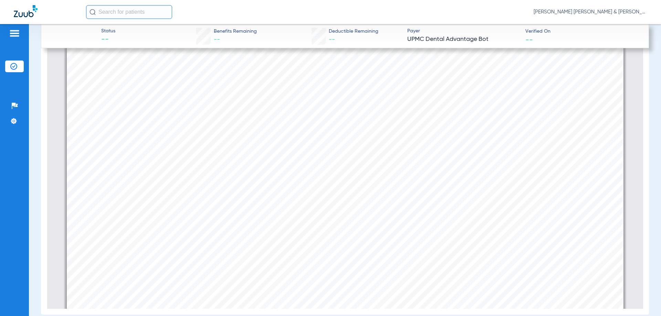
scroll to position [344, 0]
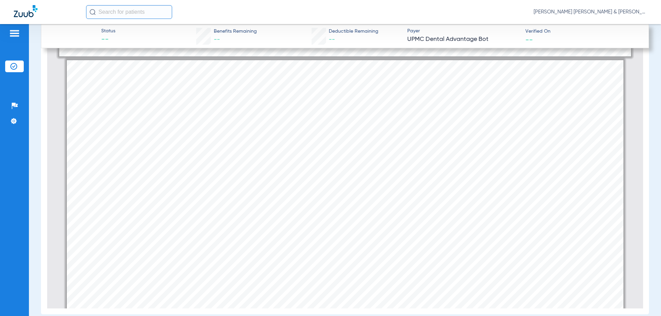
type input "1"
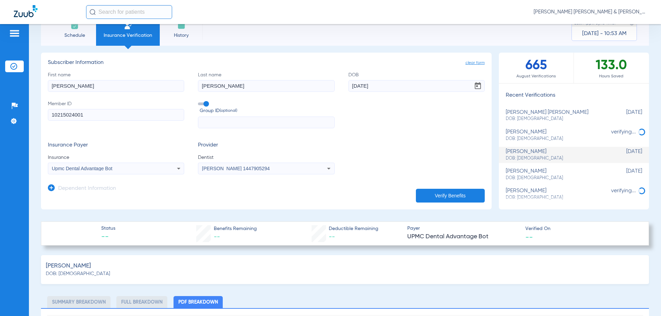
scroll to position [69, 0]
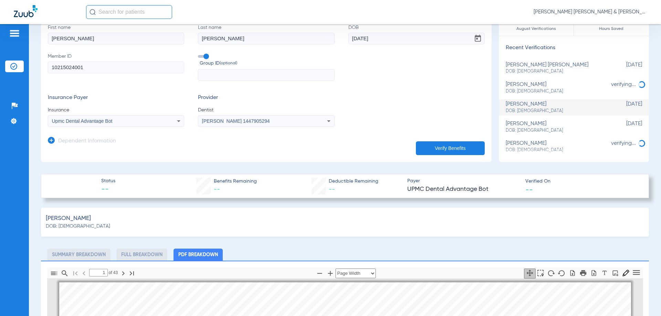
click at [190, 191] on div "Status -- Benefits Remaining -- Deductible Remaining -- Payer UPMC Dental Advan…" at bounding box center [345, 186] width 608 height 24
click at [458, 147] on button "Verify Benefits" at bounding box center [450, 148] width 69 height 14
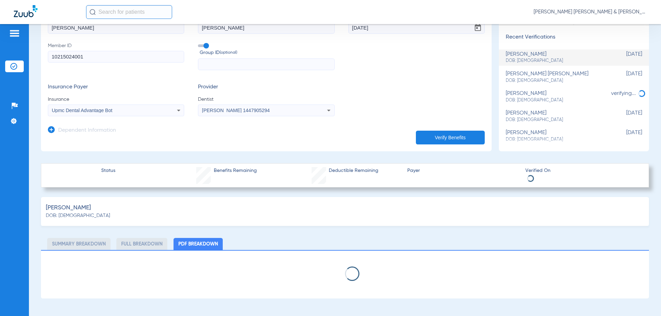
scroll to position [0, 0]
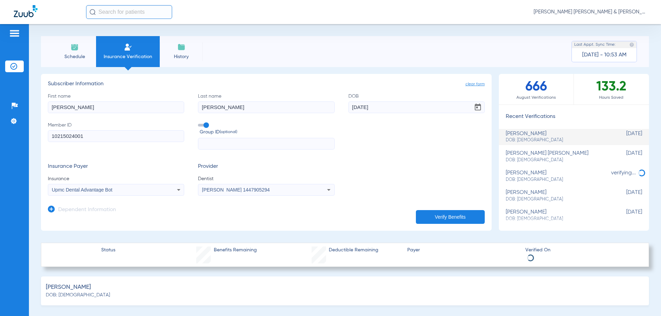
select select "page-width"
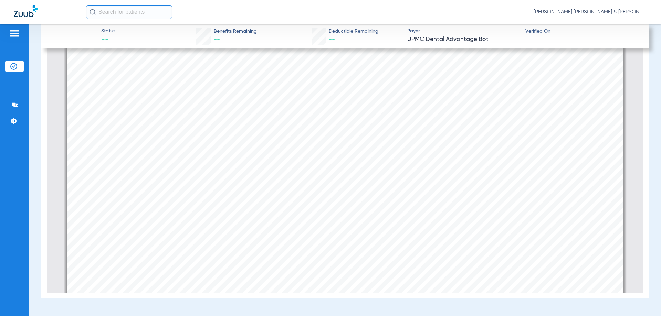
scroll to position [361, 0]
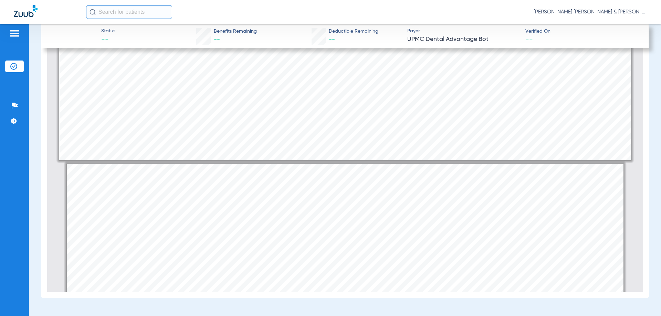
type input "1"
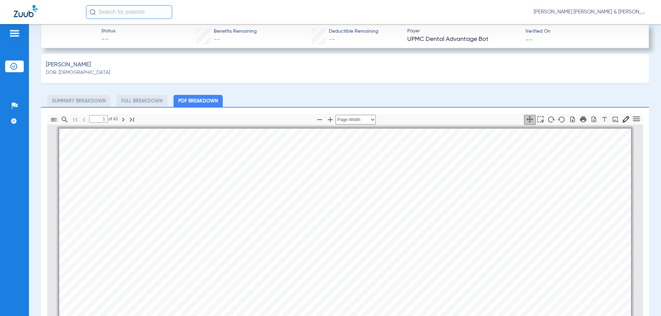
scroll to position [85, 0]
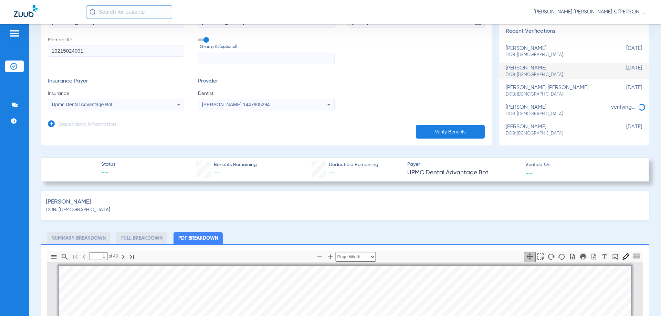
click at [194, 233] on li "PDF Breakdown" at bounding box center [197, 238] width 49 height 12
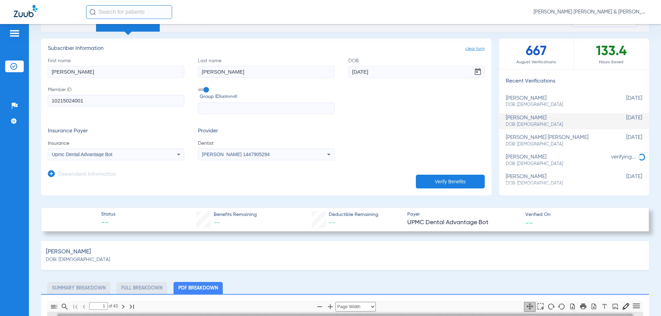
scroll to position [0, 0]
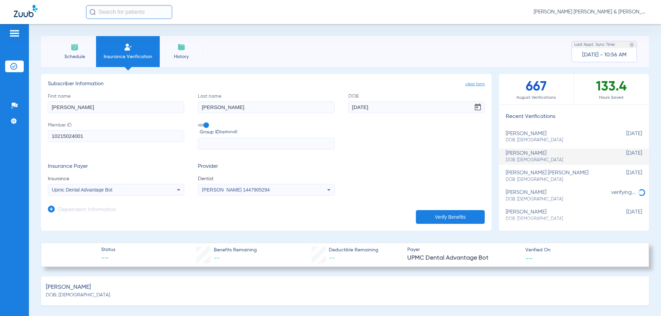
click at [584, 157] on span "DOB: 02/14/1967" at bounding box center [556, 160] width 102 height 6
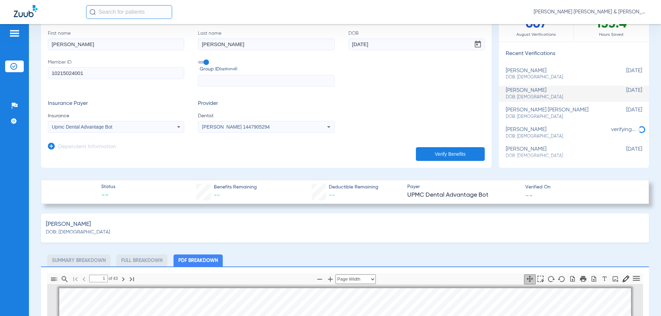
scroll to position [69, 0]
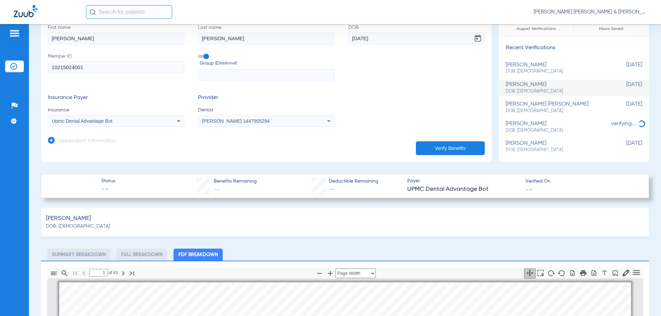
click at [134, 250] on li "Full Breakdown" at bounding box center [141, 255] width 51 height 12
click at [136, 252] on li "Full Breakdown" at bounding box center [141, 255] width 51 height 12
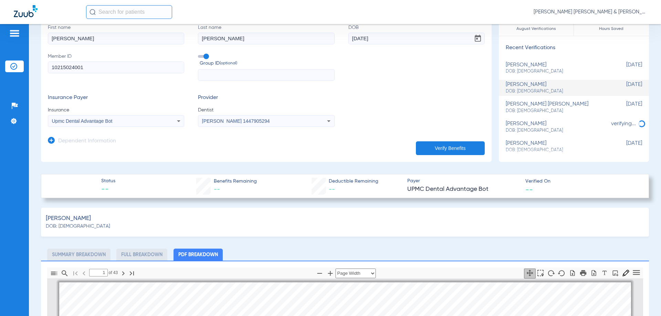
click at [84, 257] on li "Summary Breakdown" at bounding box center [78, 255] width 63 height 12
click at [194, 181] on div "Status -- Benefits Remaining -- Deductible Remaining -- Payer UPMC Dental Advan…" at bounding box center [345, 186] width 608 height 24
drag, startPoint x: 194, startPoint y: 181, endPoint x: 165, endPoint y: 187, distance: 29.9
click at [194, 181] on div "Status -- Benefits Remaining -- Deductible Remaining -- Payer UPMC Dental Advan…" at bounding box center [345, 186] width 608 height 24
click at [107, 193] on span "--" at bounding box center [108, 190] width 14 height 10
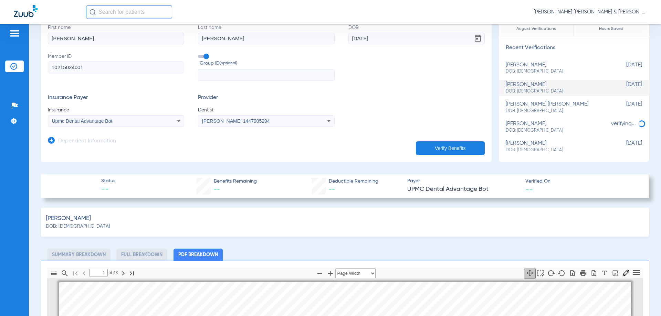
click at [147, 124] on div "Upmc Dental Advantage Bot" at bounding box center [116, 121] width 136 height 8
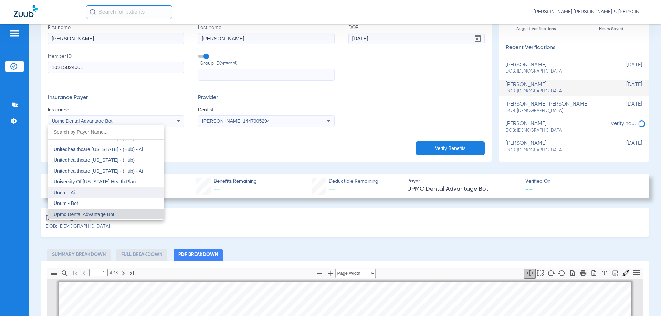
scroll to position [5122, 0]
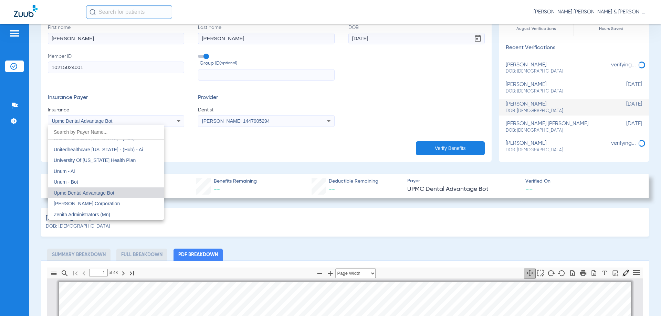
click at [285, 142] on div at bounding box center [330, 158] width 661 height 316
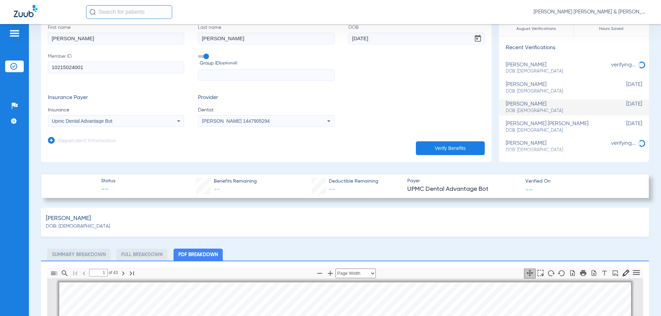
scroll to position [0, 0]
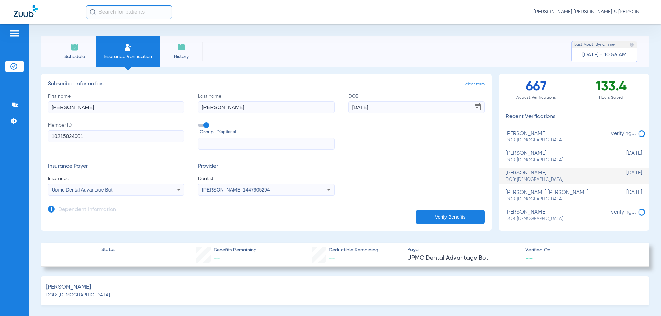
click at [186, 51] on li "History" at bounding box center [181, 51] width 43 height 31
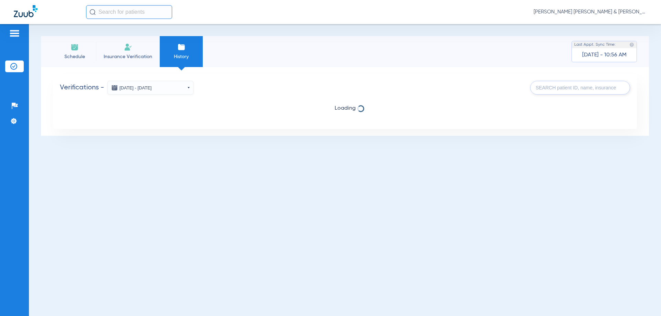
click at [131, 44] on img at bounding box center [128, 47] width 8 height 8
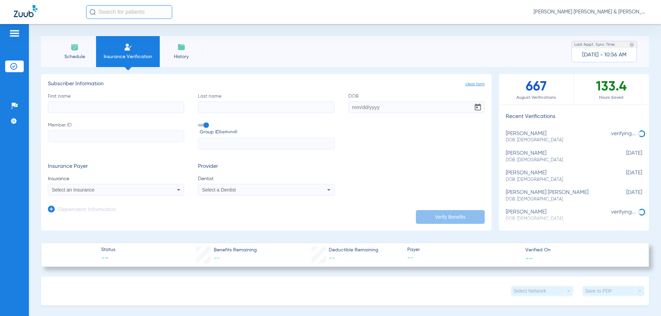
click at [76, 55] on span "Schedule" at bounding box center [74, 56] width 33 height 7
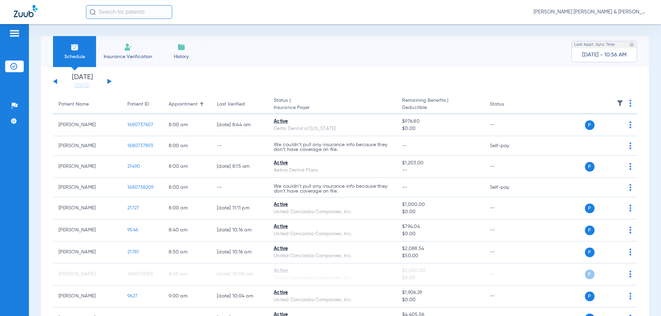
click at [76, 54] on span "Schedule" at bounding box center [74, 56] width 33 height 7
click at [101, 79] on li "Today 08-14-2025" at bounding box center [82, 81] width 41 height 15
click at [110, 83] on div "Tuesday 06-10-2025 Wednesday 06-11-2025 Thursday 06-12-2025 Friday 06-13-2025 S…" at bounding box center [82, 81] width 58 height 15
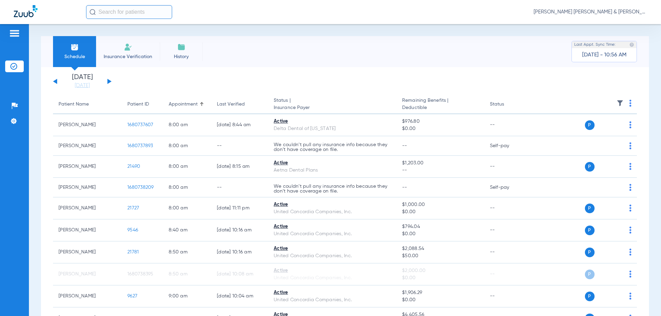
click at [110, 80] on div "Tuesday 06-10-2025 Wednesday 06-11-2025 Thursday 06-12-2025 Friday 06-13-2025 S…" at bounding box center [82, 81] width 58 height 15
click at [108, 81] on button at bounding box center [109, 81] width 4 height 5
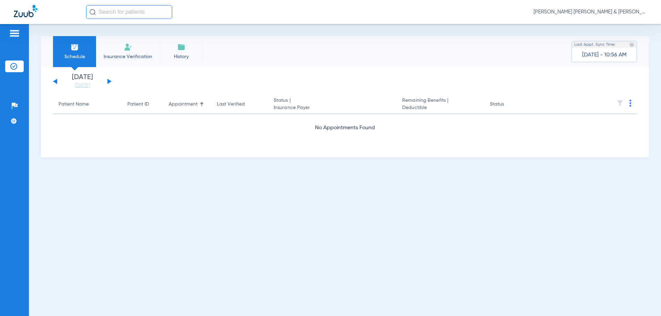
click at [108, 81] on button at bounding box center [109, 81] width 4 height 5
click at [107, 81] on button at bounding box center [109, 81] width 4 height 5
click at [108, 81] on button at bounding box center [109, 81] width 4 height 5
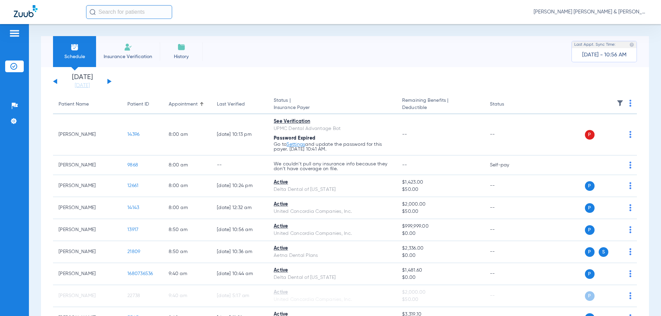
click at [108, 81] on button at bounding box center [109, 81] width 4 height 5
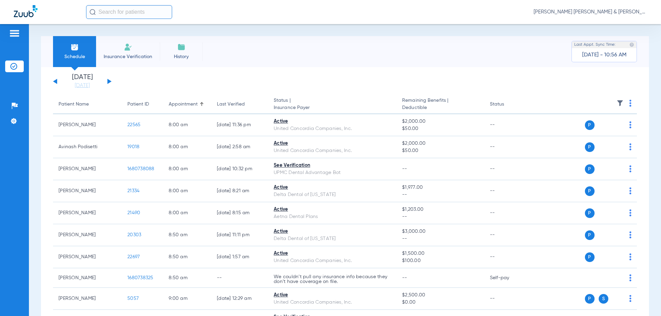
click at [108, 81] on button at bounding box center [109, 81] width 4 height 5
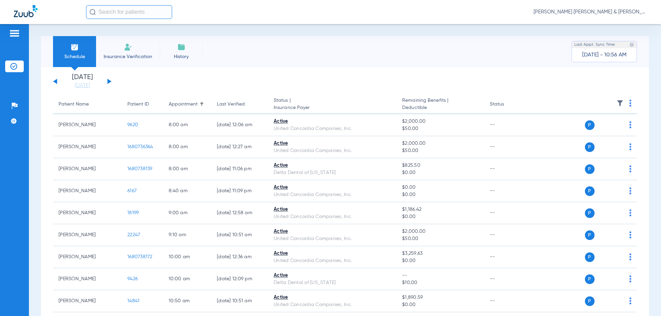
click at [108, 81] on button at bounding box center [109, 81] width 4 height 5
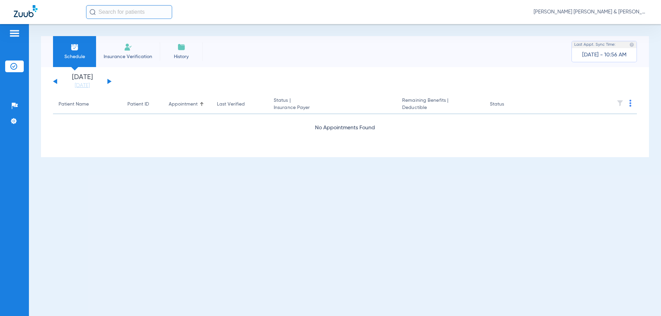
click at [108, 81] on button at bounding box center [109, 81] width 4 height 5
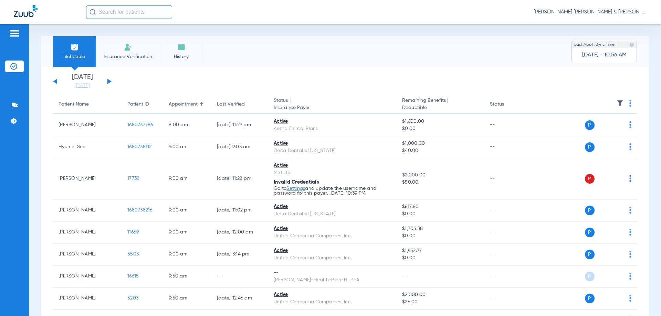
click at [79, 85] on link "[DATE]" at bounding box center [82, 85] width 41 height 7
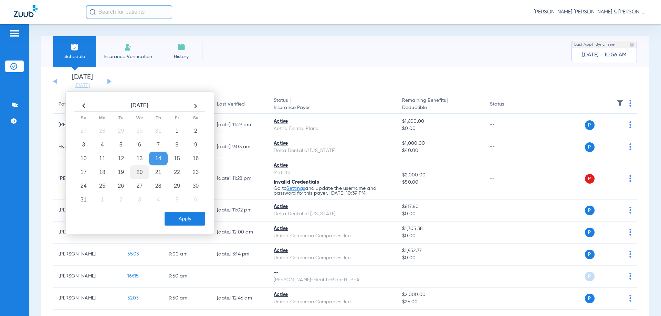
click at [133, 174] on td "20" at bounding box center [139, 172] width 19 height 14
click at [180, 221] on button "Apply" at bounding box center [184, 219] width 41 height 14
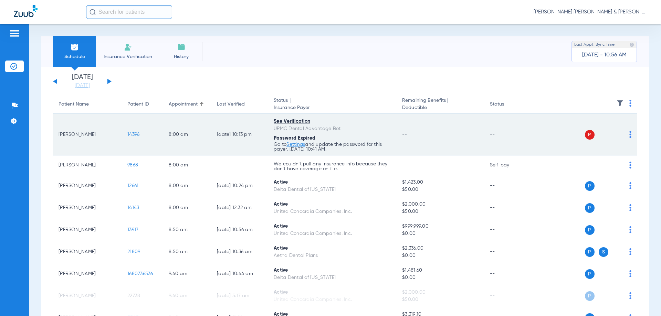
click at [236, 149] on td "[DATE] 10:13 PM" at bounding box center [239, 134] width 57 height 41
click at [232, 155] on td "[DATE] 10:13 PM" at bounding box center [239, 134] width 57 height 41
click at [293, 147] on p "Go to Settings and update the password for this payer. 08/14/25 10:41 AM." at bounding box center [332, 147] width 117 height 10
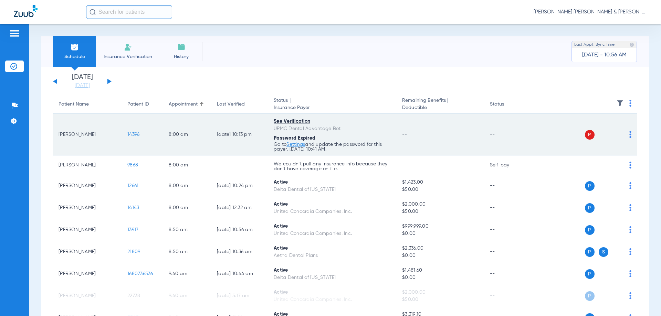
click at [295, 145] on link "Settings" at bounding box center [295, 144] width 19 height 5
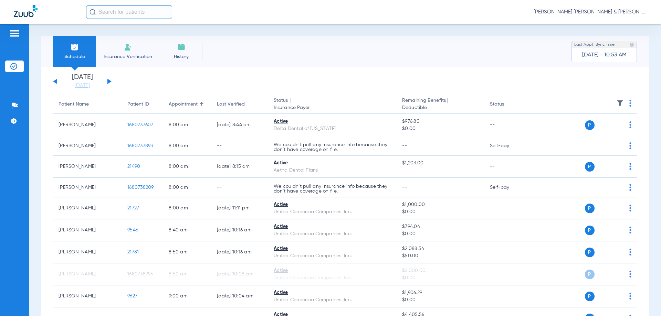
click at [107, 82] on button at bounding box center [109, 81] width 4 height 5
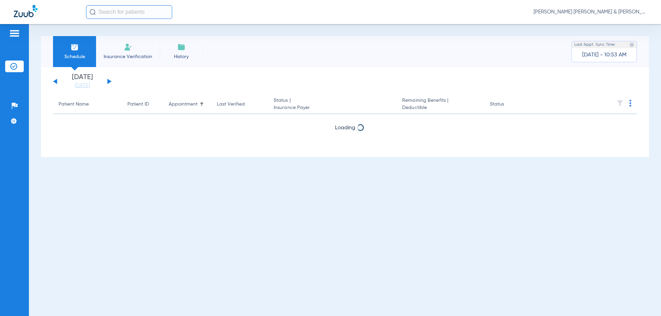
click at [108, 82] on button at bounding box center [109, 81] width 4 height 5
click at [107, 83] on button at bounding box center [109, 81] width 4 height 5
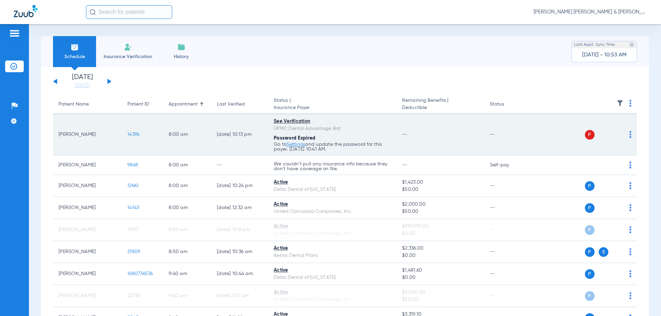
click at [298, 122] on div "See Verification" at bounding box center [332, 121] width 117 height 7
click at [298, 123] on div "See Verification" at bounding box center [332, 121] width 117 height 7
click at [299, 123] on div "See Verification" at bounding box center [332, 121] width 117 height 7
click at [326, 115] on td "See Verification UPMC Dental Advantage Bot Password Expired Go to Settings and …" at bounding box center [332, 134] width 128 height 41
click at [327, 122] on div "See Verification" at bounding box center [332, 121] width 117 height 7
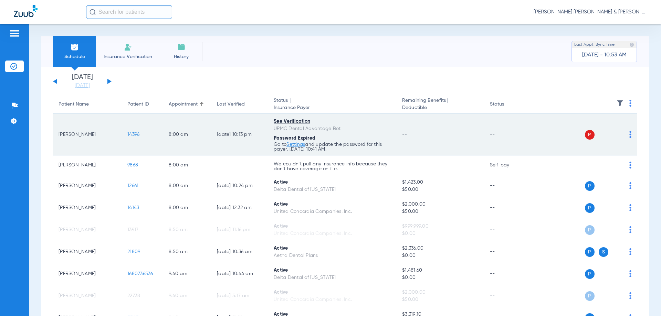
click at [380, 138] on div "Password Expired" at bounding box center [332, 138] width 117 height 7
click at [294, 119] on div "See Verification" at bounding box center [332, 121] width 117 height 7
click at [629, 135] on img at bounding box center [630, 134] width 2 height 7
click at [617, 146] on span "Download PDF" at bounding box center [604, 148] width 32 height 5
click at [629, 134] on img at bounding box center [630, 134] width 2 height 7
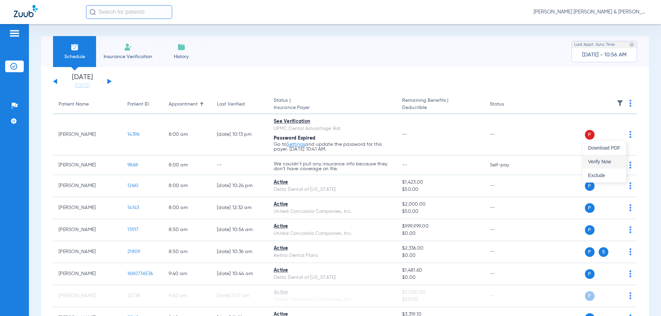
click at [607, 164] on span "Verify Now" at bounding box center [604, 161] width 32 height 5
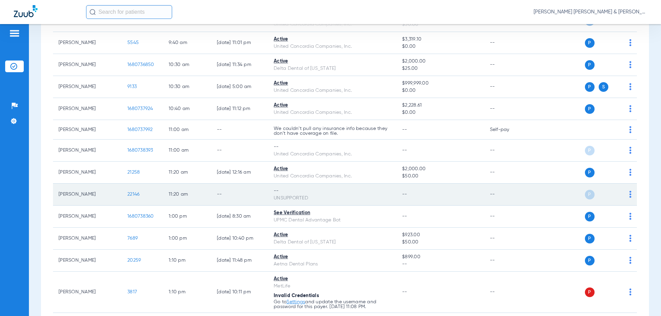
scroll to position [404, 0]
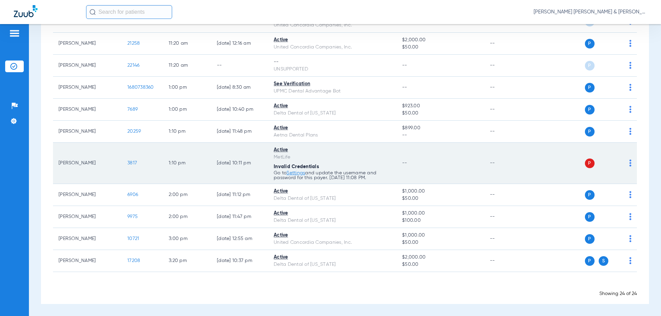
click at [629, 163] on img at bounding box center [630, 163] width 2 height 7
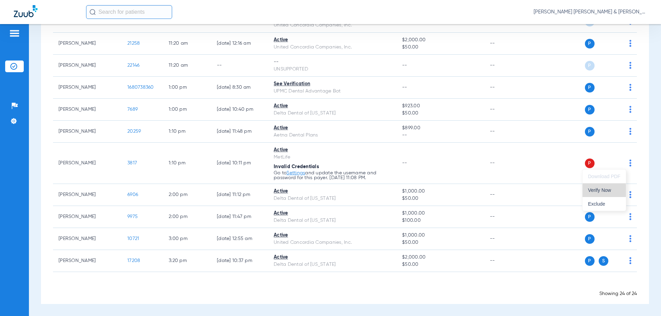
click at [607, 194] on button "Verify Now" at bounding box center [603, 190] width 43 height 14
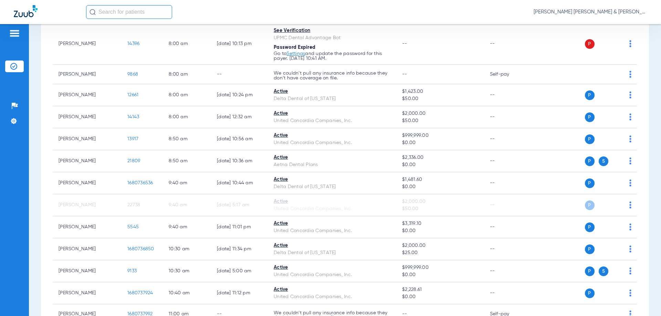
scroll to position [0, 0]
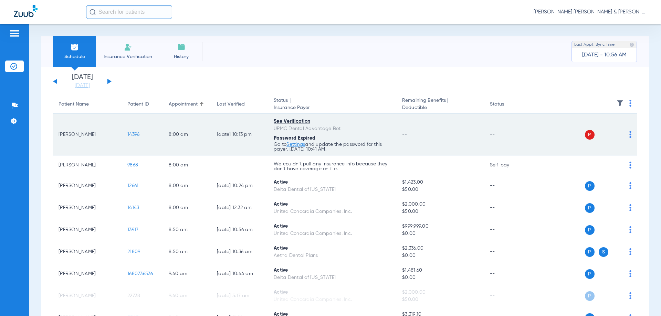
click at [472, 129] on td "--" at bounding box center [439, 134] width 87 height 41
click at [623, 137] on div "P S" at bounding box center [581, 135] width 101 height 10
click at [629, 137] on img at bounding box center [630, 134] width 2 height 7
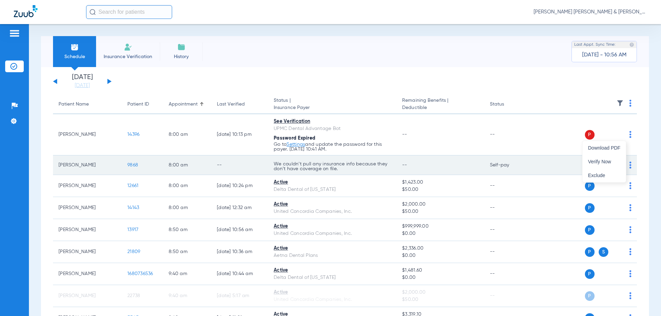
click at [607, 163] on span "Verify Now" at bounding box center [604, 161] width 32 height 5
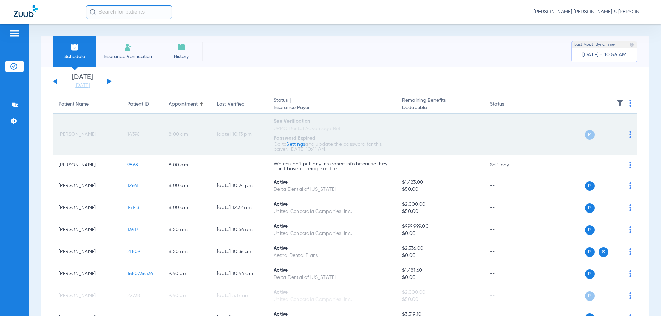
click at [296, 143] on link "Settings" at bounding box center [295, 144] width 19 height 5
click at [475, 146] on td "--" at bounding box center [439, 134] width 87 height 41
click at [235, 147] on td "[DATE] 10:13 PM" at bounding box center [239, 134] width 57 height 41
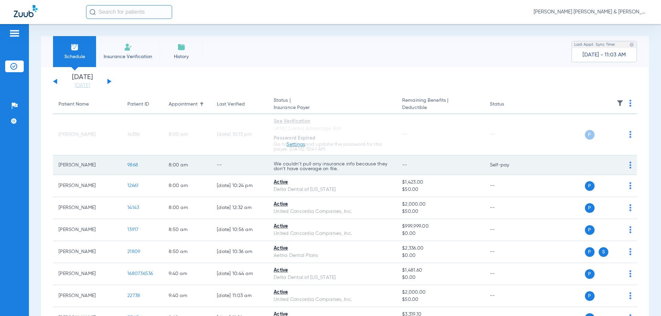
click at [242, 166] on td "--" at bounding box center [239, 166] width 57 height 20
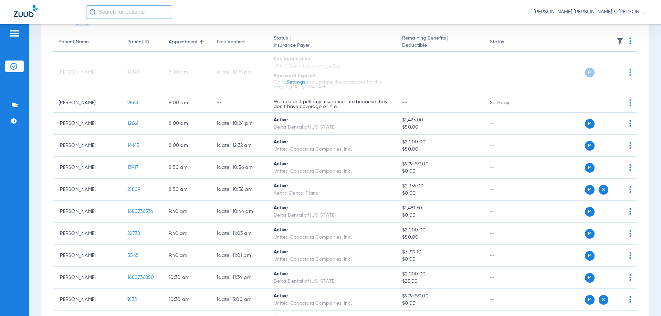
scroll to position [99, 0]
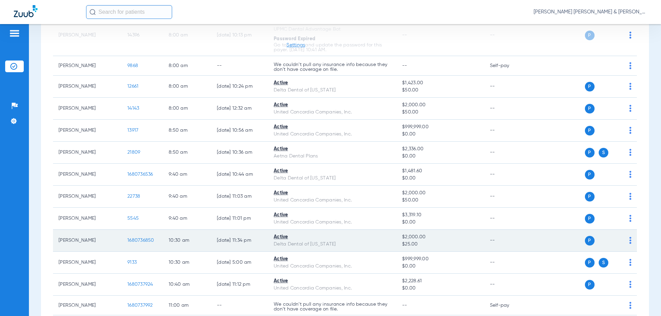
click at [623, 241] on div "P S" at bounding box center [581, 241] width 101 height 10
click at [629, 242] on img at bounding box center [630, 240] width 2 height 7
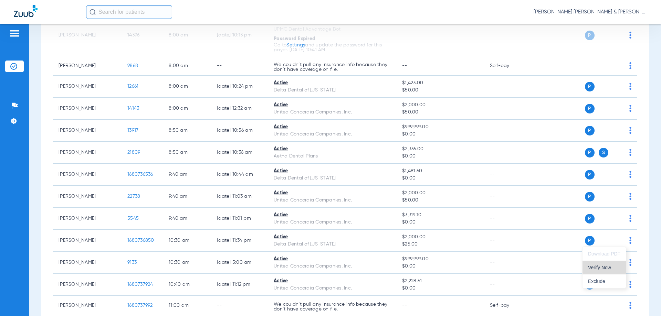
click at [608, 268] on span "Verify Now" at bounding box center [604, 267] width 32 height 5
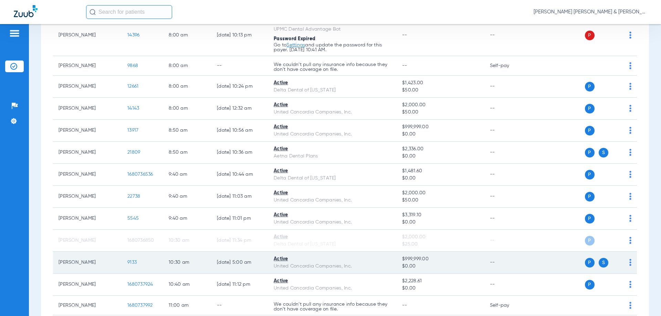
click at [629, 260] on img at bounding box center [630, 262] width 2 height 7
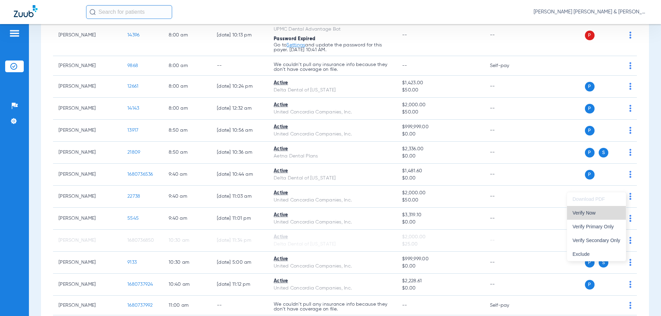
click at [599, 214] on span "Verify Now" at bounding box center [596, 213] width 48 height 5
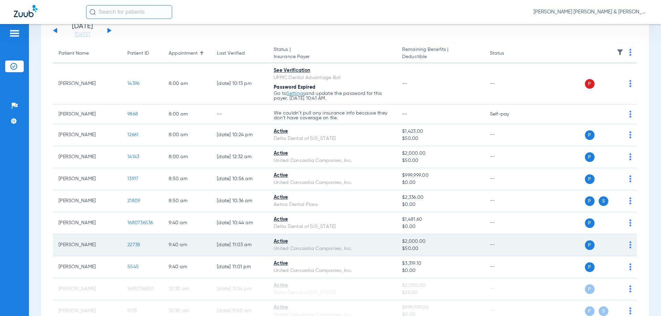
scroll to position [31, 0]
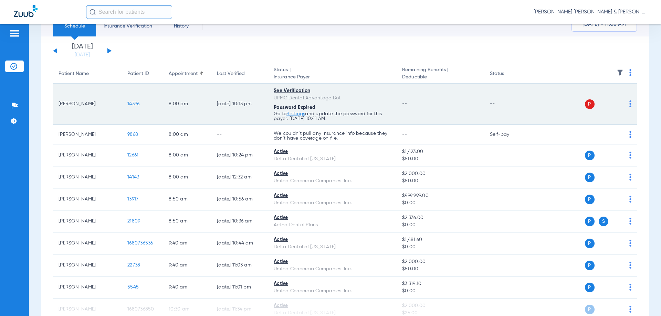
click at [492, 105] on td "--" at bounding box center [507, 104] width 46 height 41
click at [628, 103] on td "P S" at bounding box center [584, 104] width 106 height 41
click at [626, 102] on td "P S" at bounding box center [584, 104] width 106 height 41
click at [623, 102] on div "P S" at bounding box center [581, 104] width 101 height 10
click at [628, 105] on td "P S" at bounding box center [584, 104] width 106 height 41
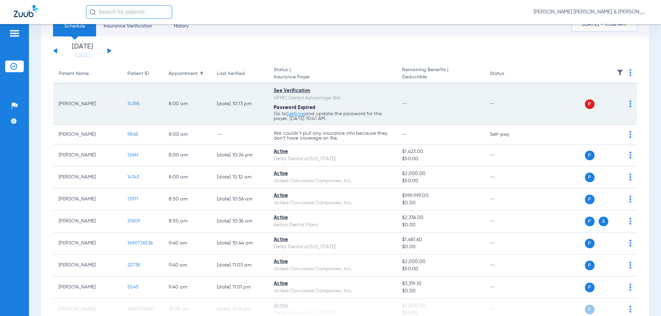
click at [627, 105] on td "P S" at bounding box center [584, 104] width 106 height 41
click at [629, 104] on img at bounding box center [630, 103] width 2 height 7
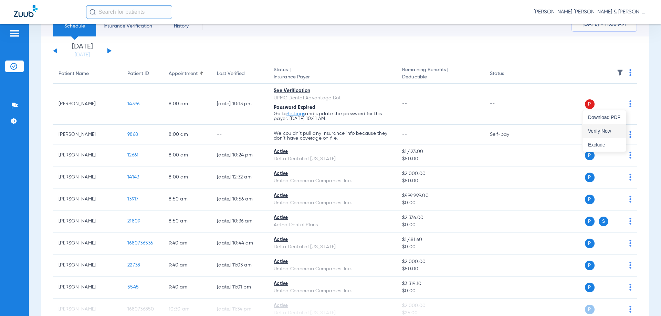
click at [606, 133] on span "Verify Now" at bounding box center [604, 131] width 32 height 5
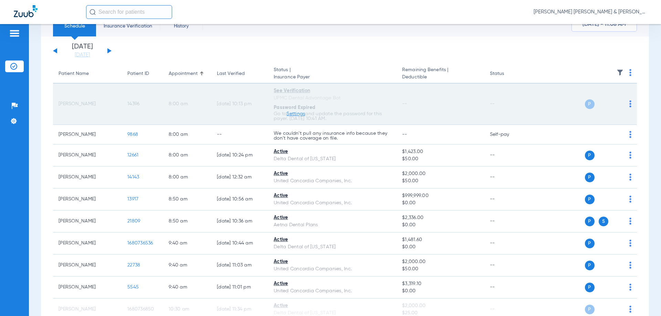
click at [626, 104] on td "P S" at bounding box center [584, 104] width 106 height 41
click at [624, 104] on div "P S" at bounding box center [581, 104] width 101 height 10
click at [629, 105] on img at bounding box center [630, 103] width 2 height 7
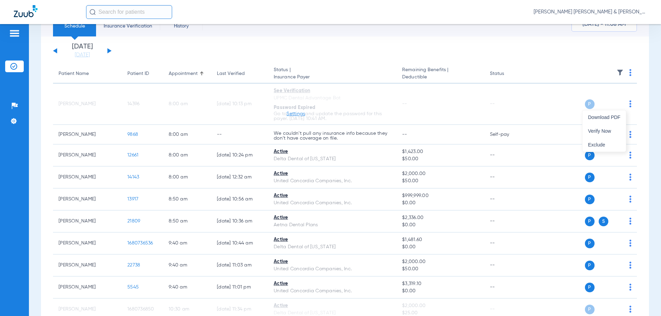
click at [386, 253] on div at bounding box center [330, 158] width 661 height 316
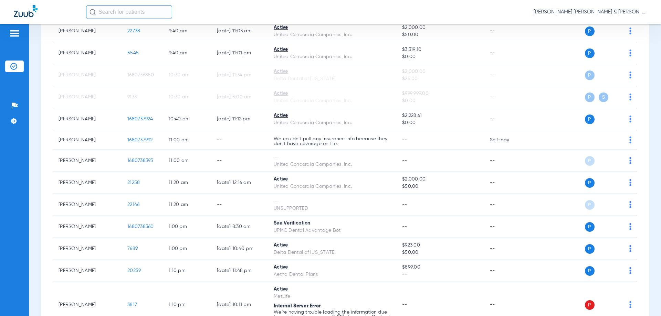
scroll to position [271, 0]
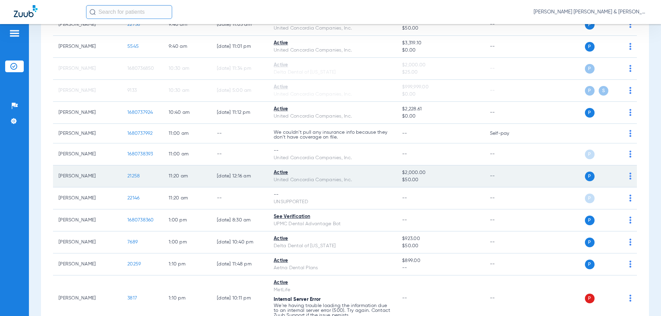
click at [118, 182] on td "[PERSON_NAME]" at bounding box center [87, 176] width 69 height 22
click at [629, 174] on img at bounding box center [630, 176] width 2 height 7
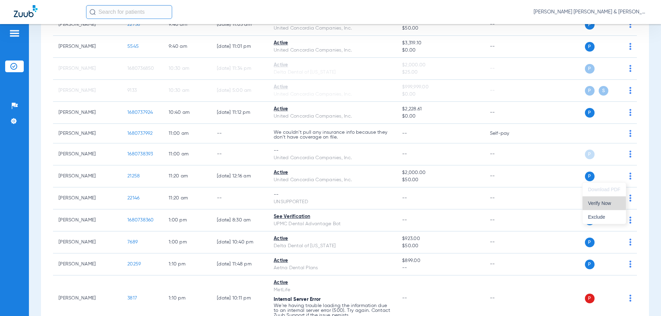
click at [608, 201] on span "Verify Now" at bounding box center [604, 203] width 32 height 5
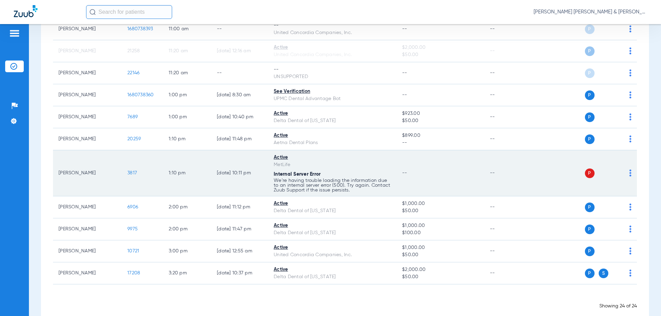
scroll to position [409, 0]
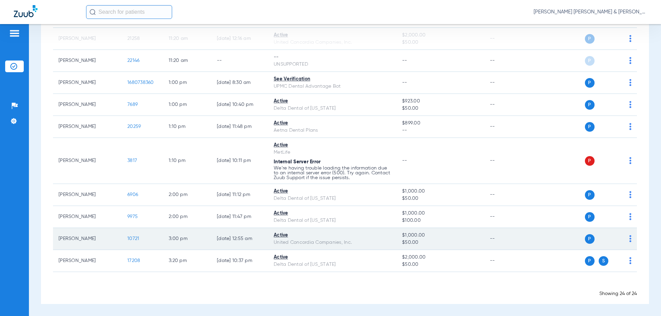
click at [626, 238] on td "P S" at bounding box center [584, 239] width 106 height 22
click at [629, 239] on img at bounding box center [630, 238] width 2 height 7
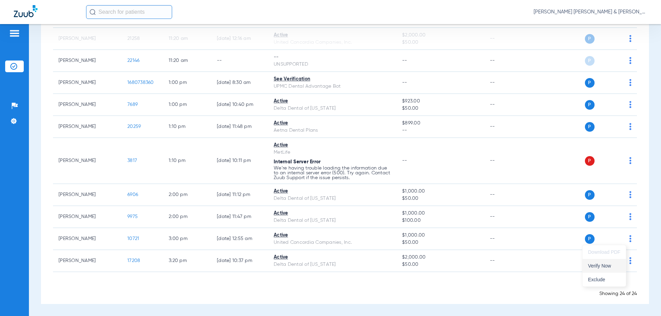
click at [605, 268] on span "Verify Now" at bounding box center [604, 266] width 32 height 5
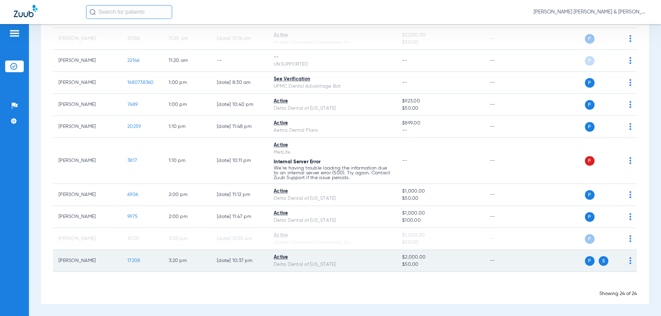
click at [627, 262] on td "P S" at bounding box center [584, 261] width 106 height 22
click at [629, 262] on img at bounding box center [630, 260] width 2 height 7
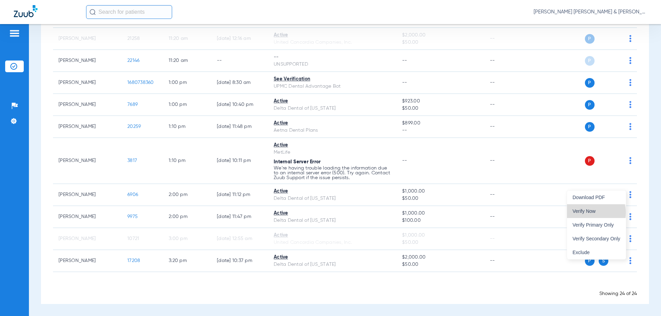
click at [595, 213] on span "Verify Now" at bounding box center [596, 211] width 48 height 5
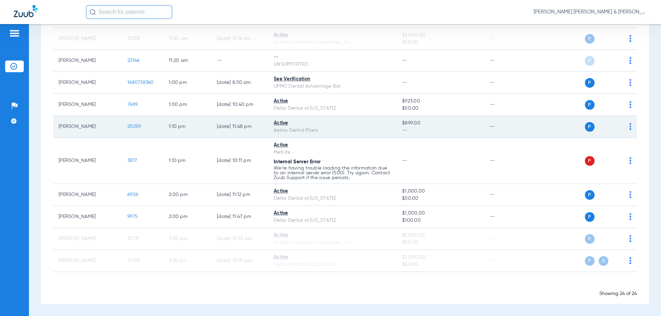
click at [627, 128] on td "P S" at bounding box center [584, 127] width 106 height 22
click at [629, 128] on img at bounding box center [630, 126] width 2 height 7
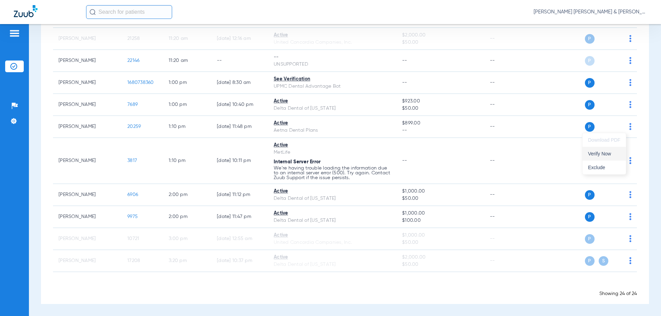
click at [617, 154] on span "Verify Now" at bounding box center [604, 153] width 32 height 5
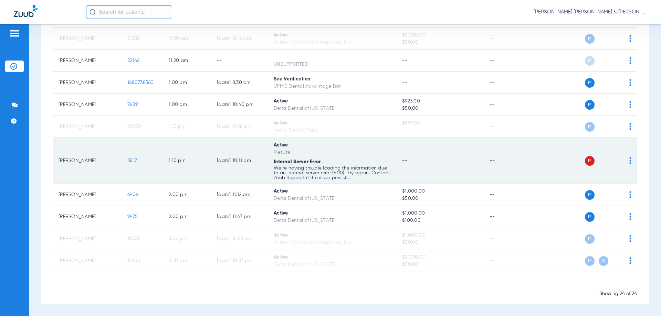
click at [628, 161] on td "P S" at bounding box center [584, 161] width 106 height 46
click at [621, 161] on div "P S" at bounding box center [581, 161] width 101 height 10
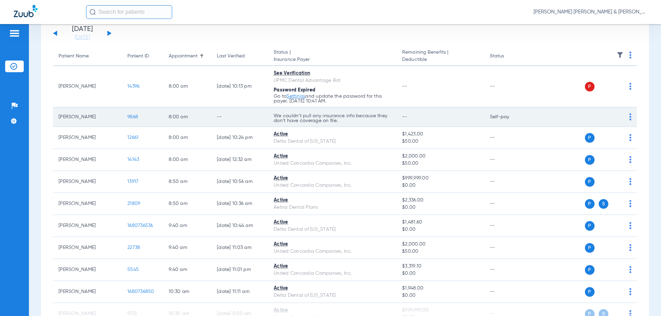
scroll to position [0, 0]
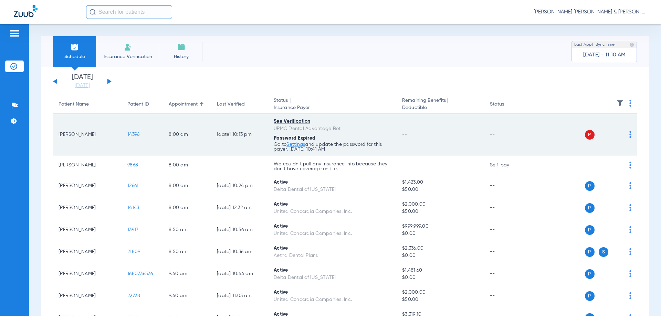
click at [299, 122] on div "See Verification" at bounding box center [332, 121] width 117 height 7
click at [139, 137] on span "14396" at bounding box center [133, 134] width 12 height 5
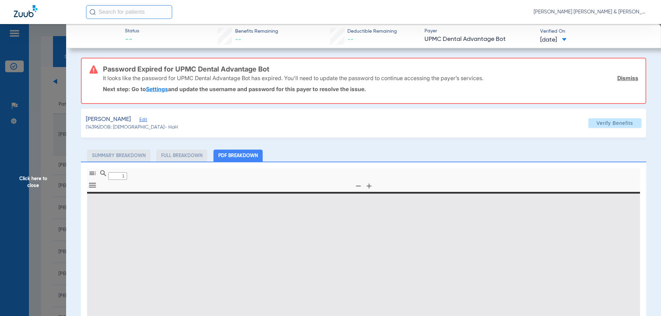
type input "0"
select select "page-width"
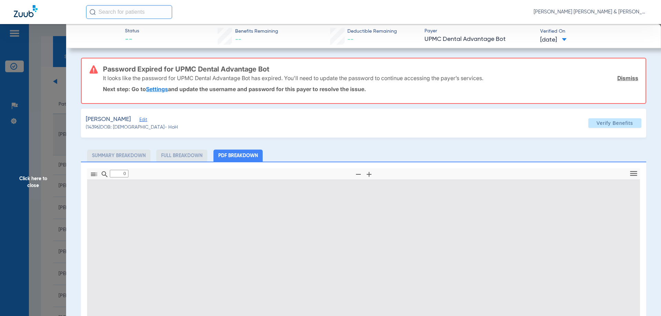
type input "1"
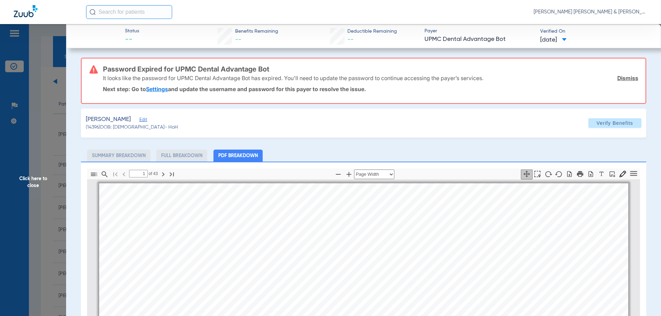
scroll to position [3, 0]
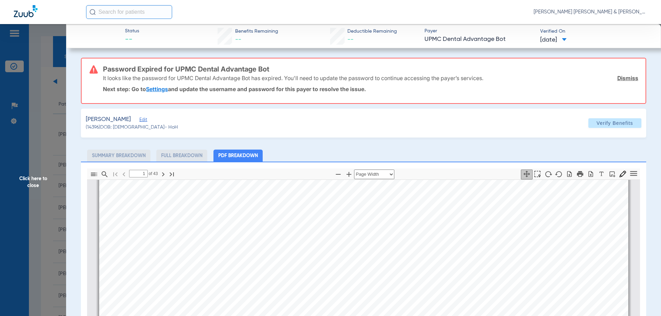
click at [203, 155] on li "Full Breakdown" at bounding box center [181, 156] width 51 height 12
click at [247, 221] on span "Patient Eligibility Report" at bounding box center [239, 222] width 187 height 15
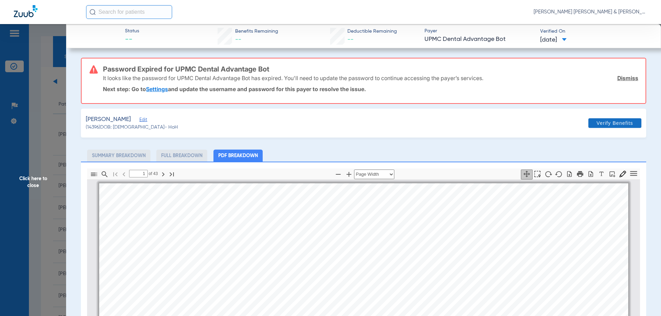
click at [620, 121] on span "Verify Benefits" at bounding box center [614, 123] width 36 height 6
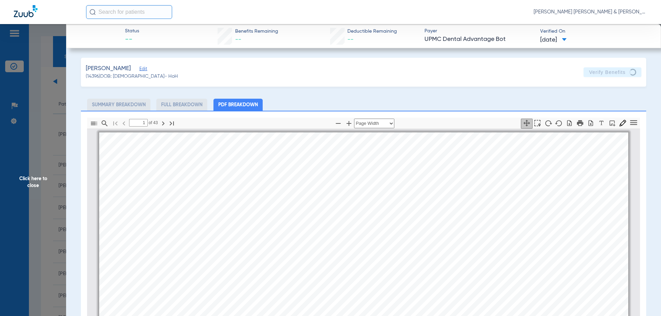
click at [141, 95] on div "Leach, Kimberly Edit (14396) DOB: 02/14/1967 - HoH Verify Benefits Subscriber I…" at bounding box center [363, 249] width 565 height 382
click at [113, 104] on li "Summary Breakdown" at bounding box center [118, 105] width 63 height 12
click at [563, 36] on span "02/10/2025" at bounding box center [553, 40] width 26 height 9
click at [563, 36] on div at bounding box center [330, 158] width 661 height 316
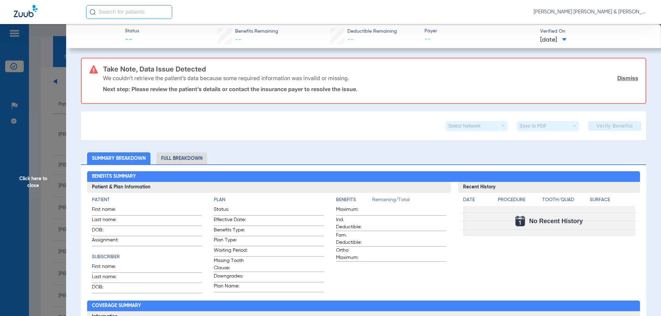
click at [199, 91] on p "Next step: Please review the patient’s details or contact the insurance payer t…" at bounding box center [370, 89] width 535 height 7
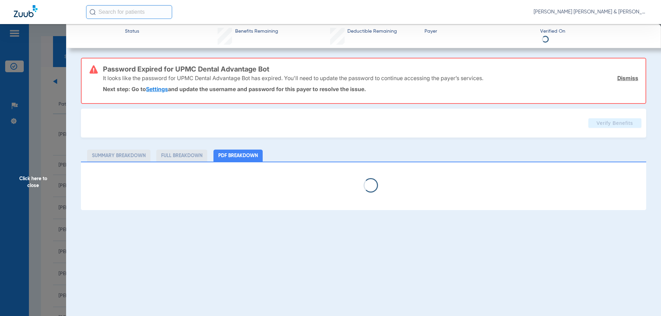
select select "page-width"
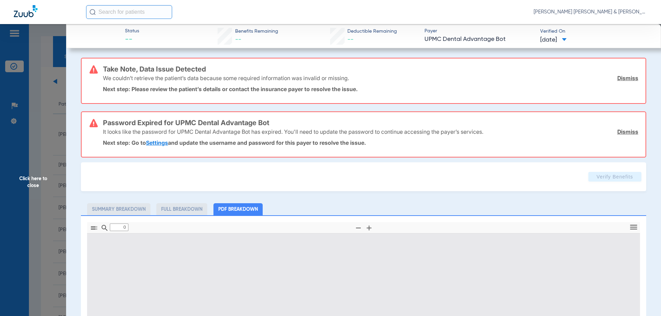
type input "1"
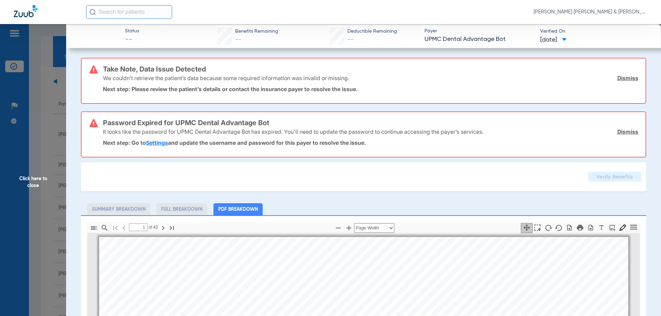
scroll to position [3, 0]
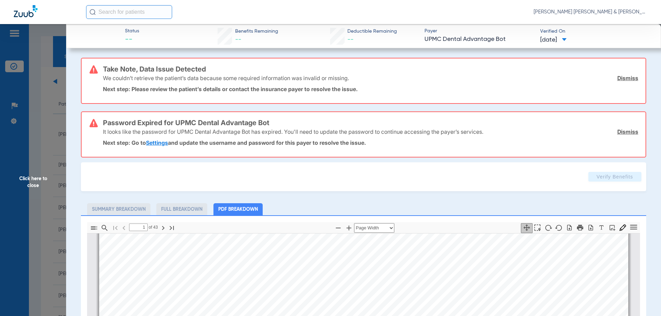
click at [151, 143] on link "Settings" at bounding box center [157, 142] width 22 height 7
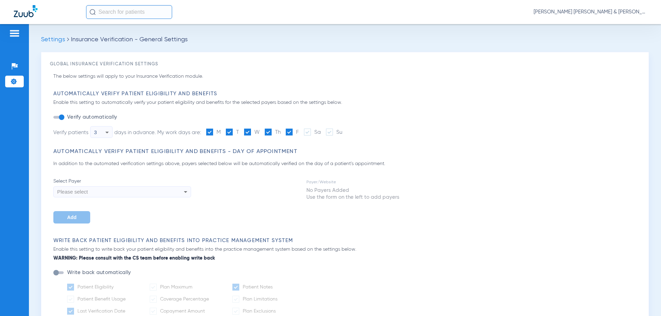
type input "1"
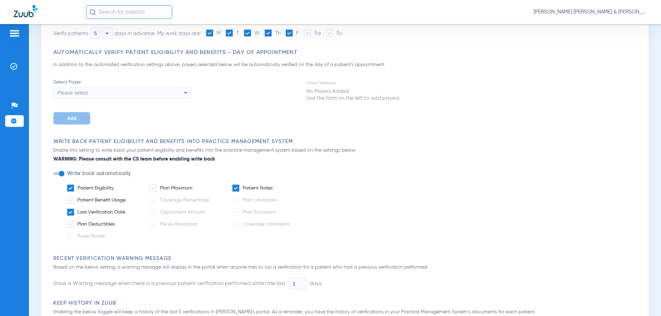
scroll to position [69, 0]
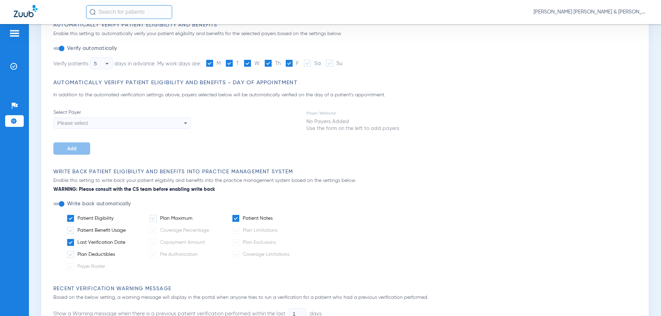
click at [146, 126] on div "Please select" at bounding box center [109, 123] width 104 height 12
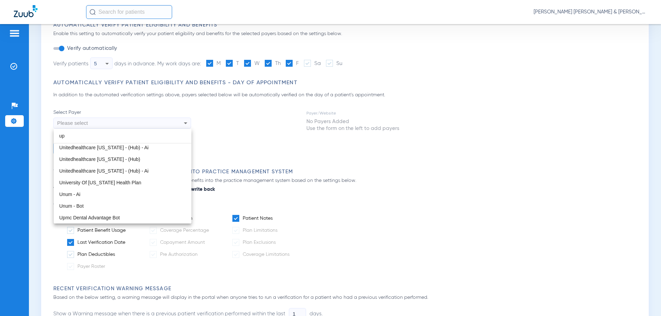
scroll to position [2, 0]
type input "up"
click at [77, 220] on span "Upmc Dental Advantage Bot" at bounding box center [89, 218] width 61 height 6
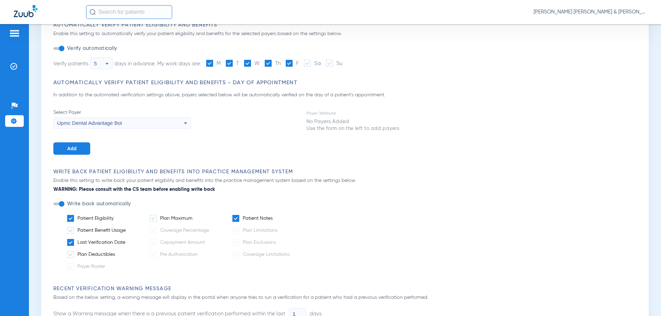
click at [79, 149] on button "Add" at bounding box center [71, 148] width 37 height 12
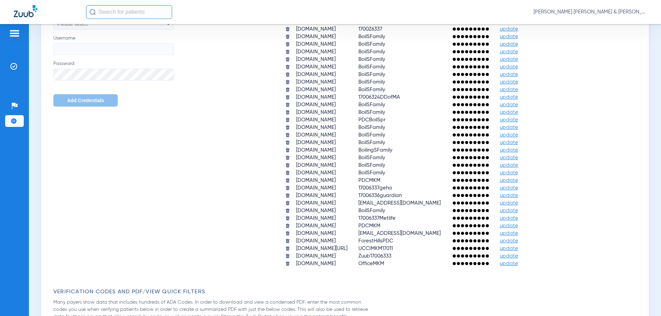
scroll to position [516, 0]
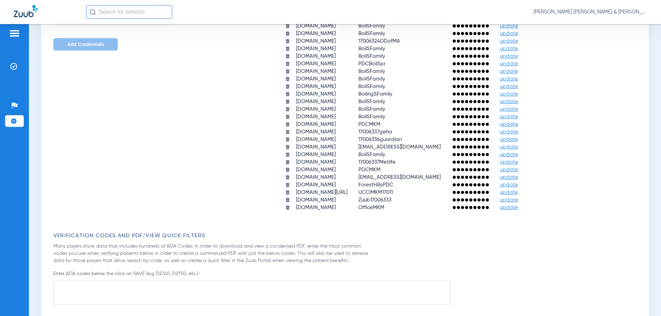
click at [322, 208] on td "[DOMAIN_NAME]" at bounding box center [322, 207] width 62 height 7
click at [518, 208] on span "update" at bounding box center [509, 207] width 18 height 5
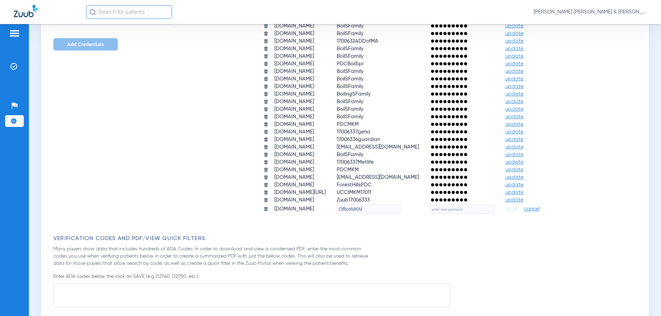
click at [494, 211] on input "text" at bounding box center [462, 209] width 64 height 10
type input "MKMDental123!"
click at [517, 209] on span "save" at bounding box center [511, 209] width 12 height 6
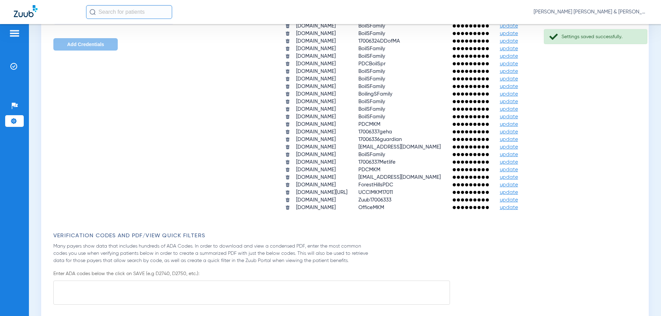
click at [113, 208] on div "Select Payer Please select Username Password Add Credentials [SECURITY_DATA] Us…" at bounding box center [346, 83] width 586 height 258
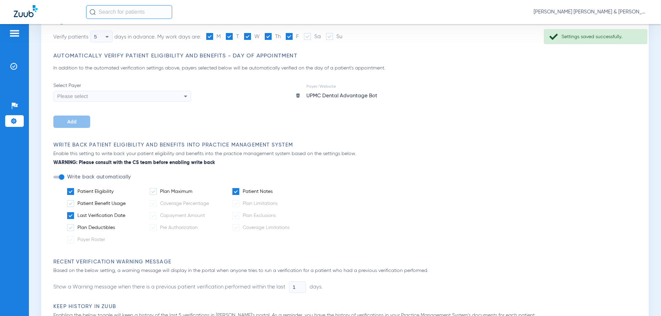
scroll to position [0, 0]
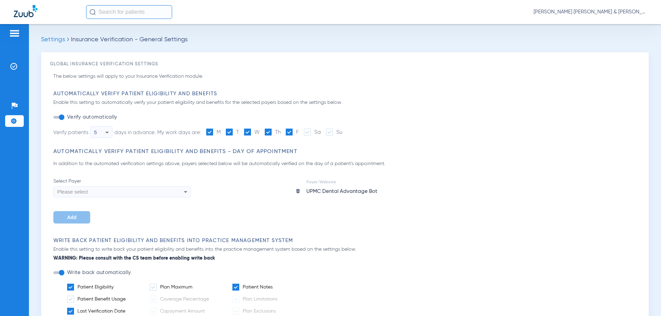
click at [116, 35] on div "Settings Insurance Verification - General Settings Global Insurance Verificatio…" at bounding box center [345, 170] width 632 height 292
click at [111, 38] on span "Insurance Verification - General Settings" at bounding box center [129, 39] width 117 height 6
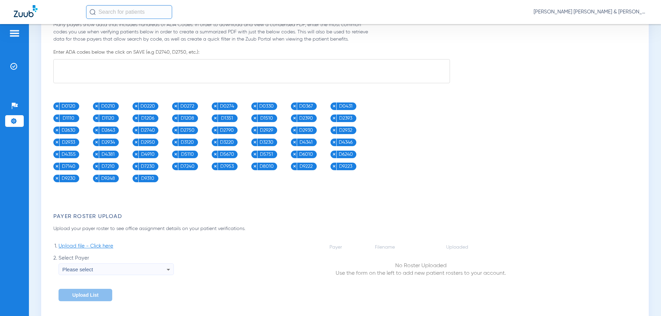
scroll to position [807, 0]
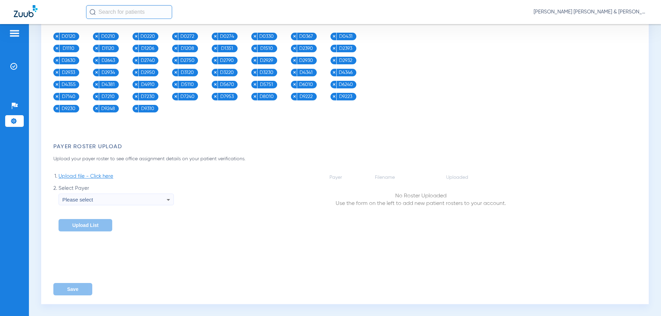
click at [131, 196] on div "Please select" at bounding box center [114, 200] width 104 height 12
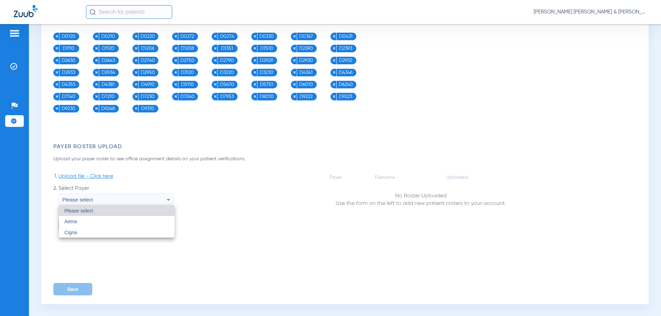
click at [131, 196] on div at bounding box center [330, 158] width 661 height 316
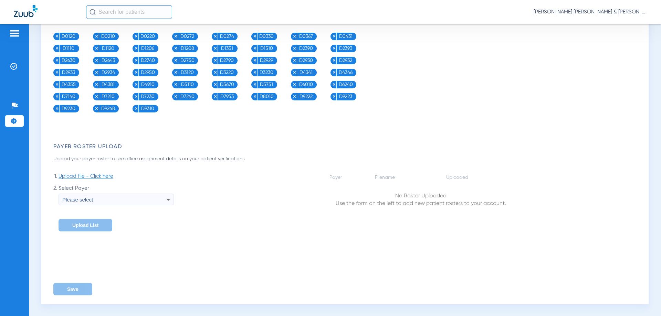
click at [7, 121] on li "Settings" at bounding box center [14, 121] width 19 height 12
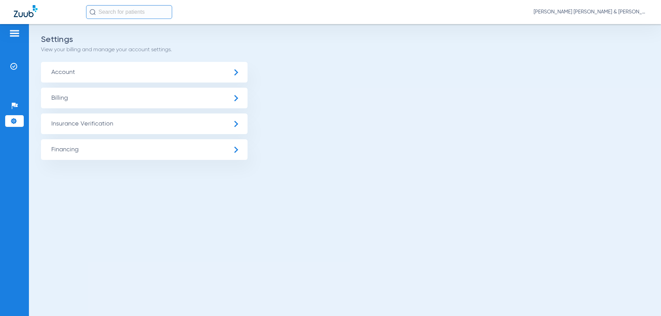
click at [93, 124] on span "Insurance Verification" at bounding box center [144, 124] width 206 height 21
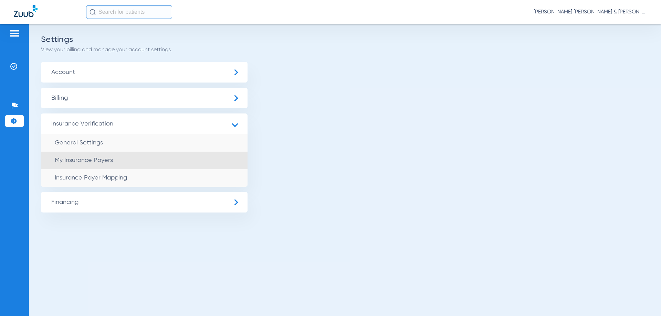
click at [82, 161] on span "My Insurance Payers" at bounding box center [84, 160] width 58 height 6
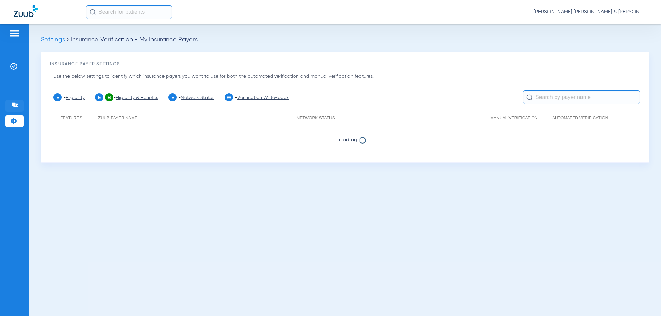
click at [545, 95] on input "text" at bounding box center [581, 97] width 117 height 14
click at [542, 100] on input "text" at bounding box center [581, 97] width 117 height 14
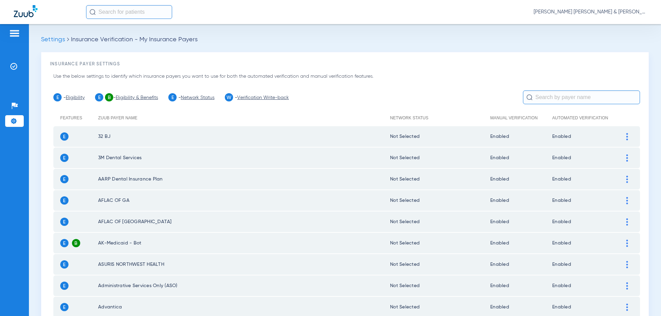
click at [21, 32] on div at bounding box center [14, 34] width 19 height 10
click at [16, 32] on img at bounding box center [14, 33] width 11 height 8
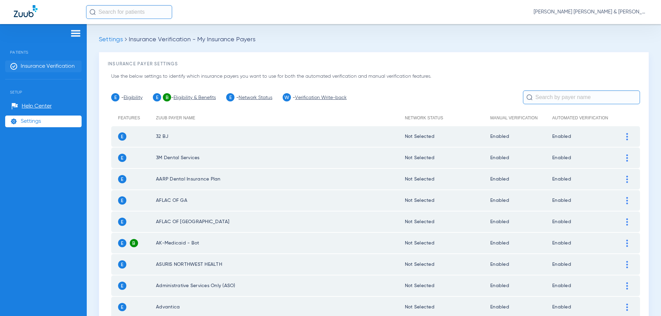
click at [35, 62] on li "Insurance Verification" at bounding box center [43, 67] width 76 height 12
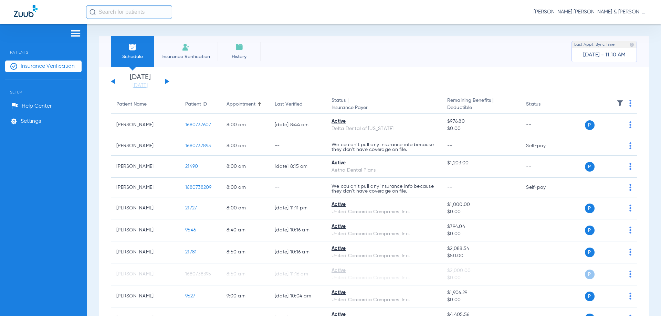
click at [165, 84] on button at bounding box center [167, 81] width 4 height 5
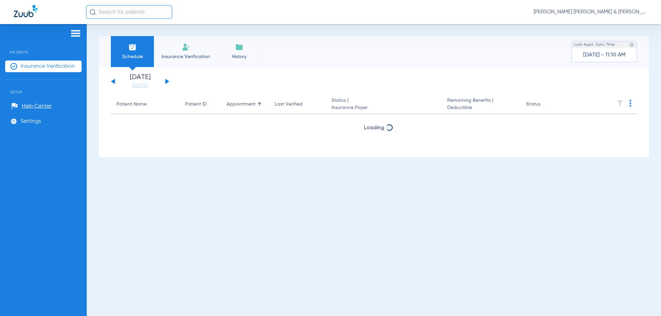
click at [165, 84] on button at bounding box center [167, 81] width 4 height 5
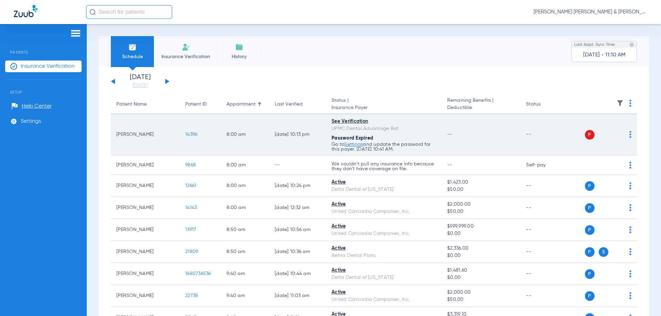
click at [625, 130] on div "P S" at bounding box center [599, 135] width 64 height 10
click at [629, 135] on img at bounding box center [630, 134] width 2 height 7
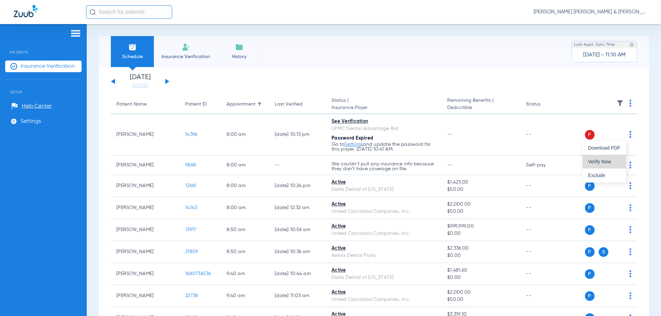
click at [607, 162] on span "Verify Now" at bounding box center [604, 161] width 32 height 5
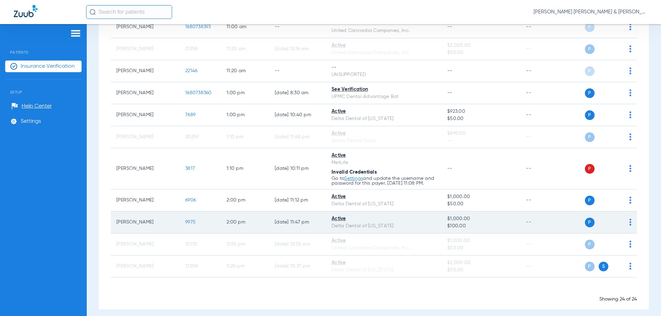
scroll to position [409, 0]
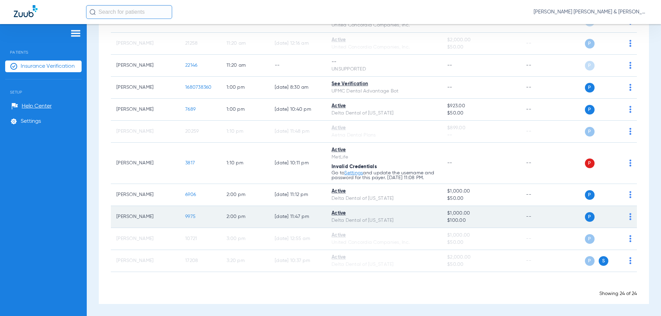
click at [627, 218] on td "P S" at bounding box center [602, 217] width 70 height 22
click at [629, 217] on img at bounding box center [630, 216] width 2 height 7
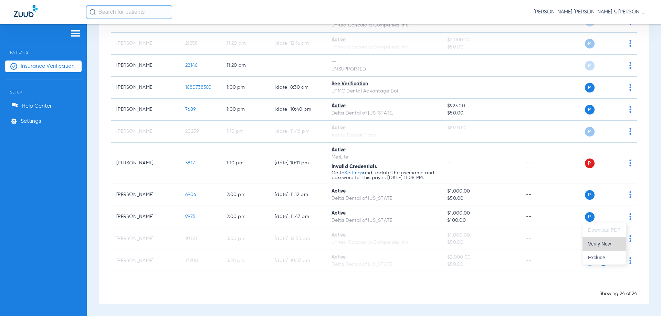
click at [605, 244] on span "Verify Now" at bounding box center [604, 244] width 32 height 5
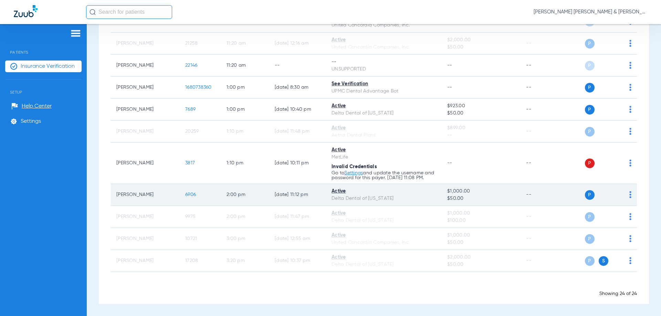
click at [628, 196] on td "P S" at bounding box center [602, 195] width 70 height 22
click at [626, 195] on td "P S" at bounding box center [602, 195] width 70 height 22
click at [629, 193] on img at bounding box center [630, 194] width 2 height 7
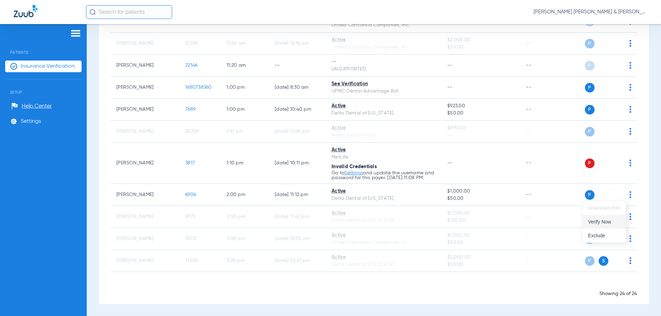
click at [613, 220] on span "Verify Now" at bounding box center [604, 222] width 32 height 5
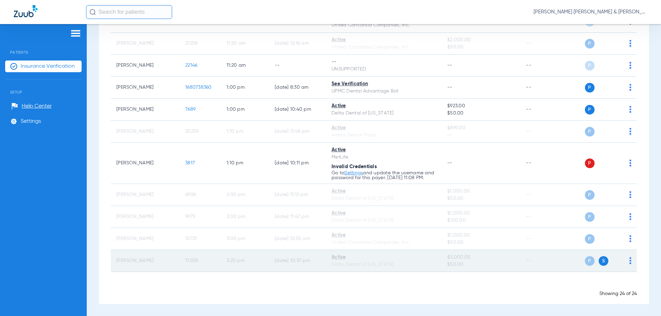
click at [626, 261] on td "P S" at bounding box center [602, 261] width 70 height 22
click at [629, 261] on img at bounding box center [630, 260] width 2 height 7
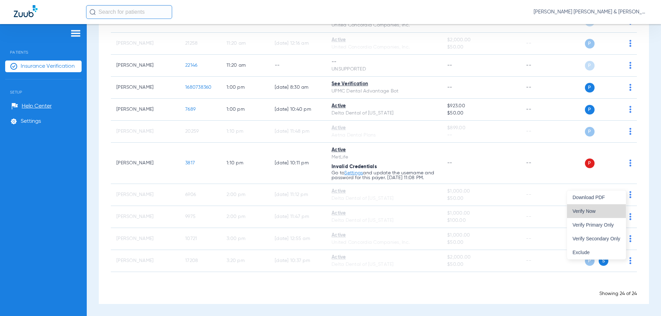
click at [606, 213] on span "Verify Now" at bounding box center [596, 211] width 48 height 5
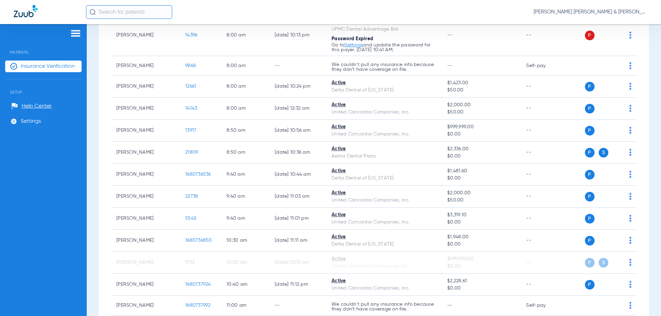
scroll to position [0, 0]
